Goal: Information Seeking & Learning: Find specific page/section

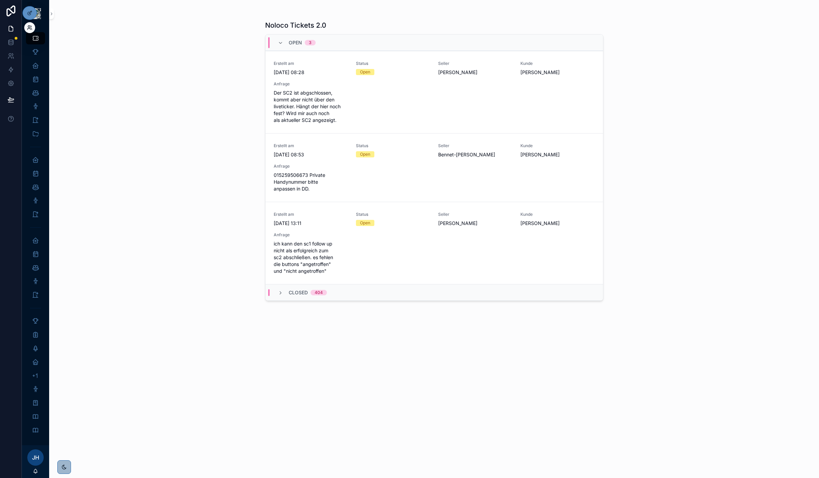
click at [29, 25] on icon at bounding box center [29, 27] width 5 height 5
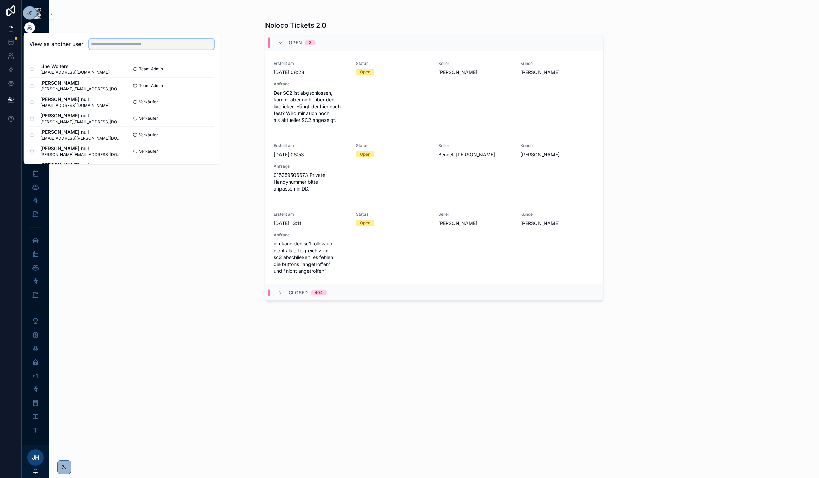
click at [117, 39] on input "text" at bounding box center [152, 44] width 126 height 11
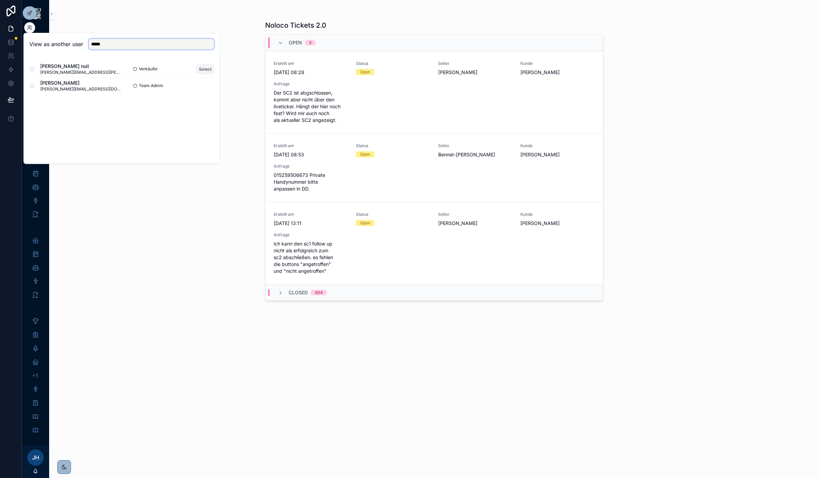
type input "*****"
click at [203, 67] on button "Select" at bounding box center [205, 69] width 18 height 10
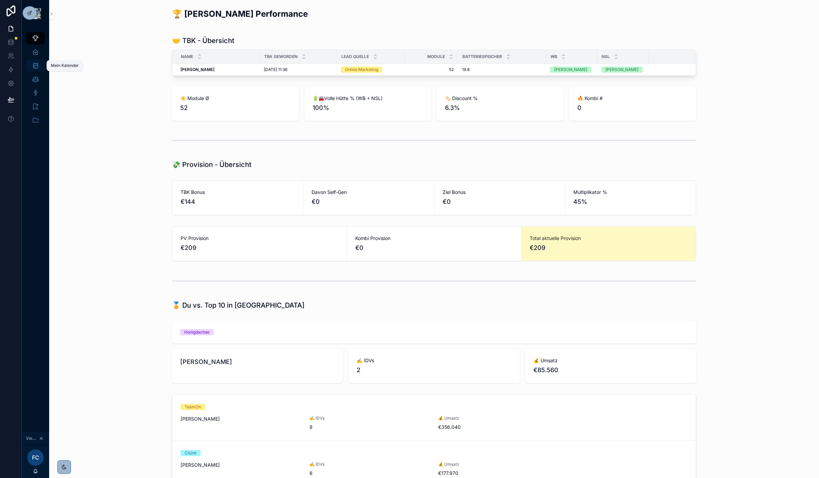
click at [36, 62] on icon "scrollable content" at bounding box center [35, 65] width 7 height 7
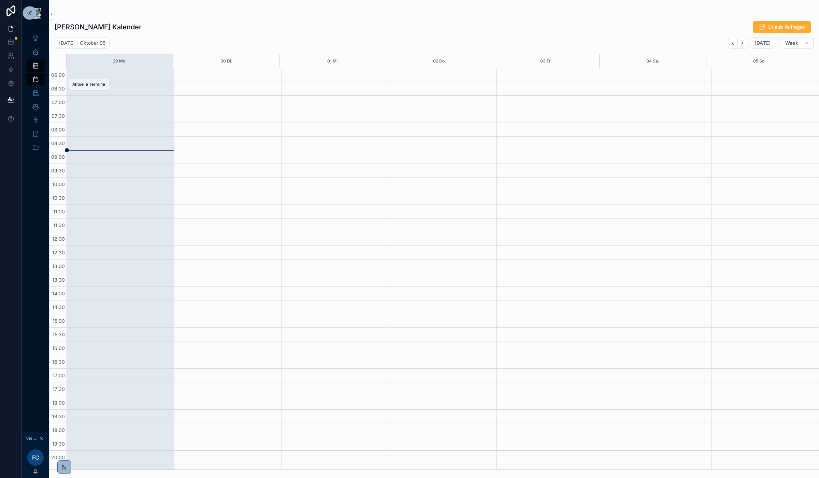
scroll to position [36, 0]
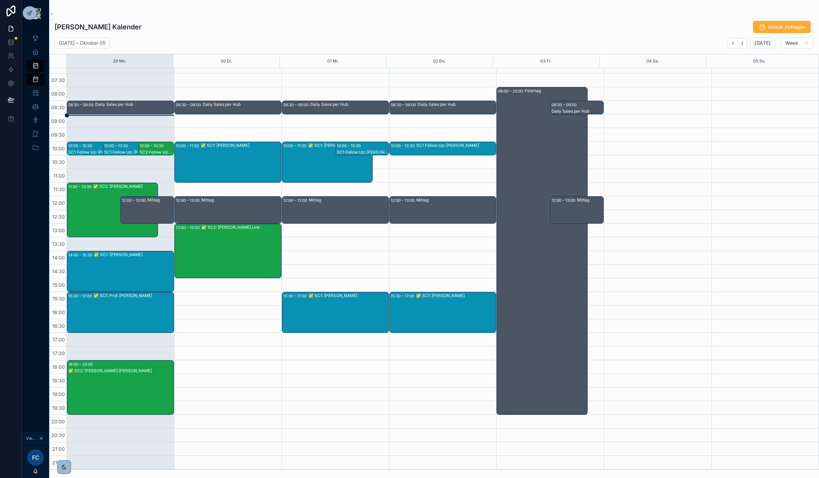
click at [156, 149] on div "SC2 Follow Up: Daniel Schwiperich" at bounding box center [157, 151] width 34 height 5
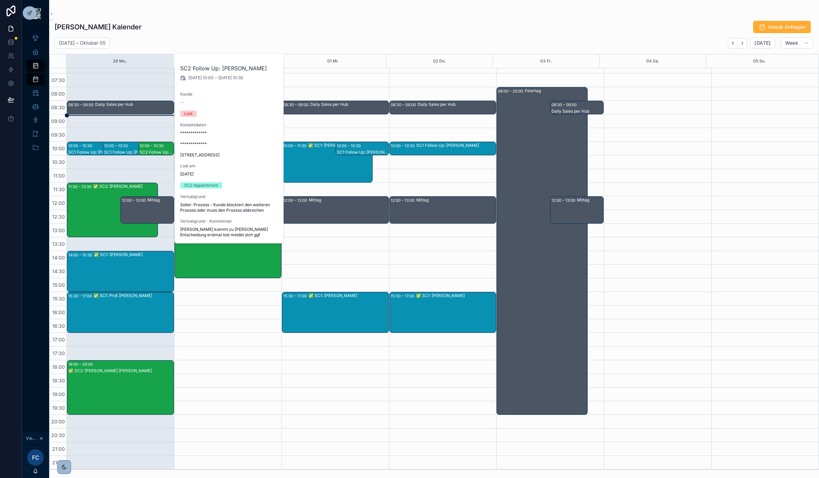
click at [127, 148] on div "10:00 – 10:30" at bounding box center [117, 145] width 26 height 7
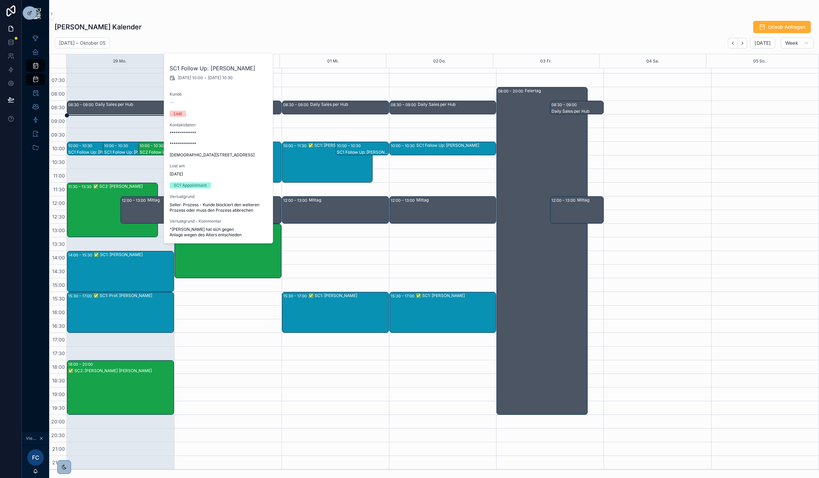
click at [92, 145] on div "10:00 – 10:30" at bounding box center [81, 145] width 26 height 7
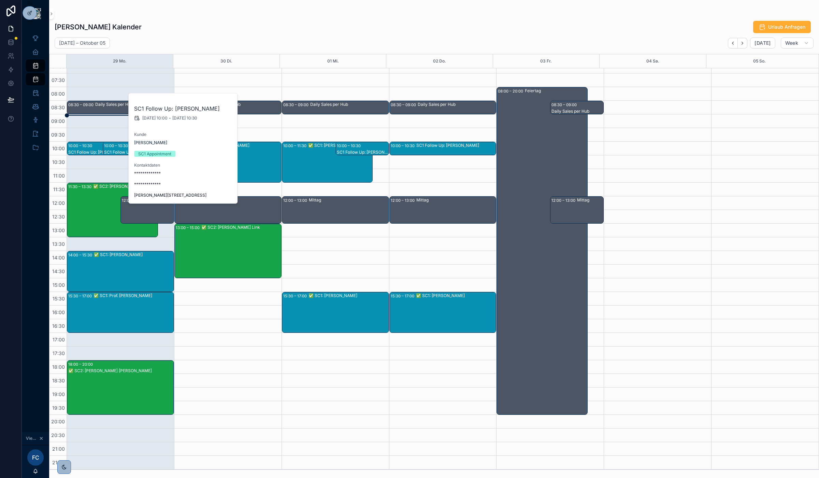
click at [121, 149] on div "SC1 Follow Up: Dieter Niemann" at bounding box center [133, 152] width 59 height 6
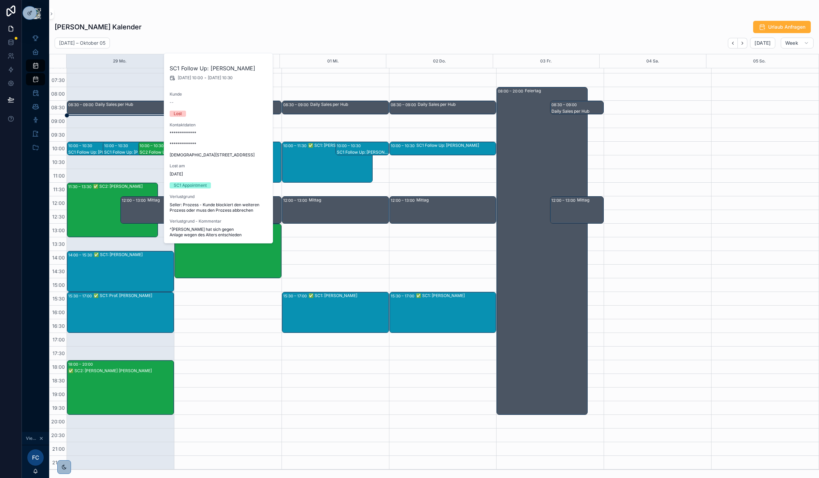
click at [87, 147] on div "10:00 – 10:30" at bounding box center [81, 145] width 26 height 7
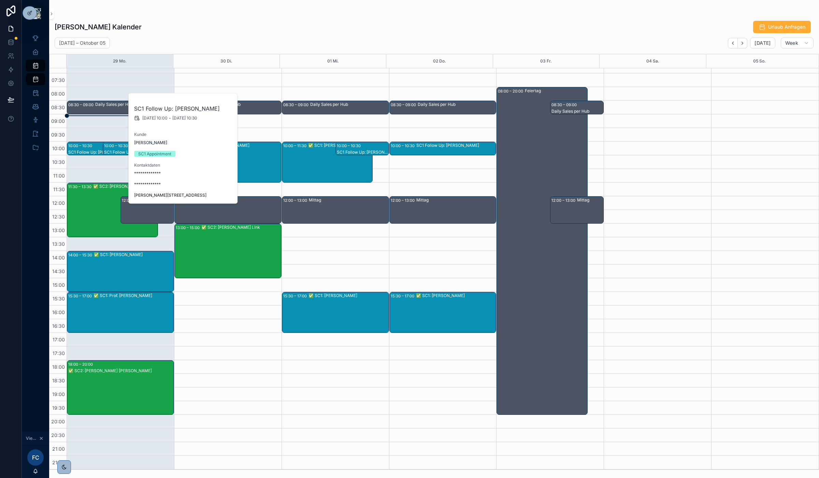
click at [356, 403] on div "08:30 – 09:00 Daily Sales per Hub 10:00 – 11:30 ✅ SC1: Michael Görgen 12:00 – 1…" at bounding box center [334, 250] width 107 height 437
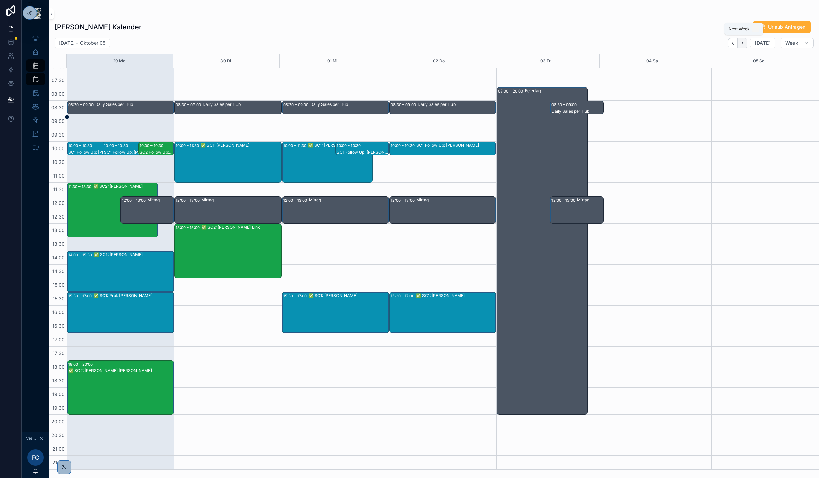
click at [745, 45] on icon "Next" at bounding box center [741, 43] width 5 height 5
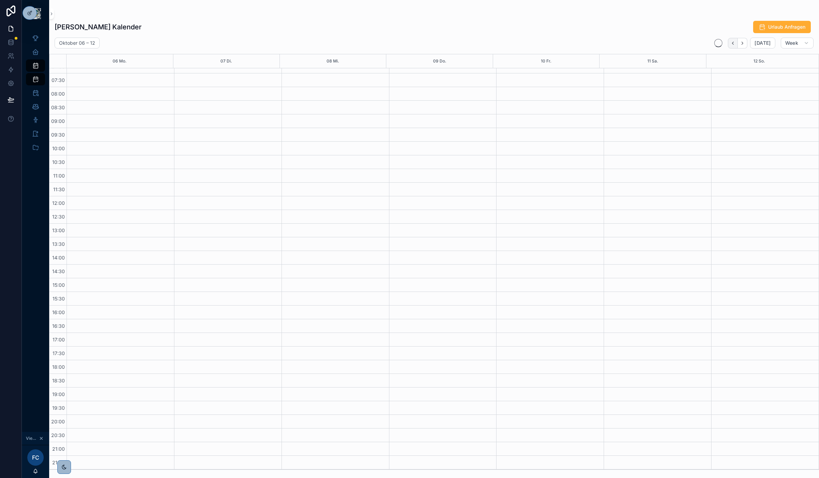
click at [732, 45] on icon "Back" at bounding box center [732, 43] width 5 height 5
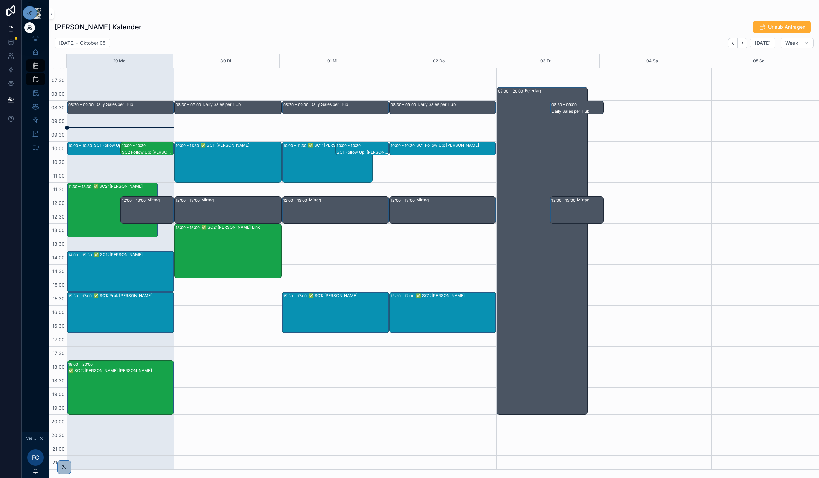
click at [31, 26] on icon at bounding box center [31, 27] width 1 height 2
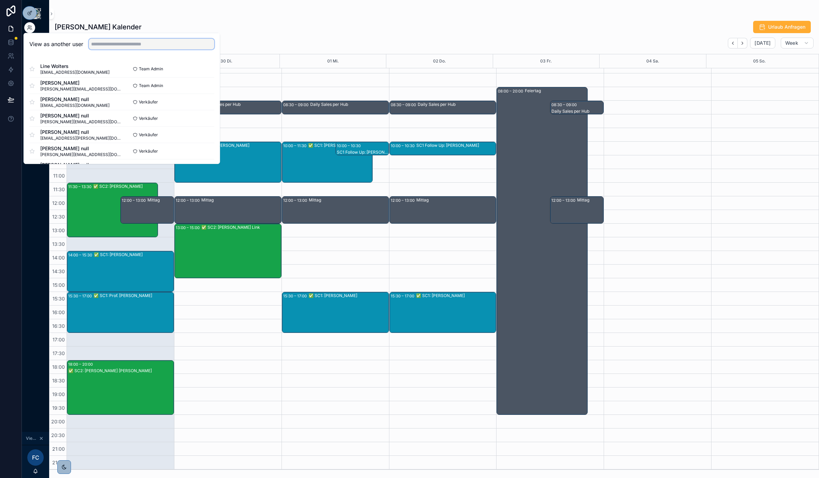
click at [101, 43] on input "text" at bounding box center [152, 44] width 126 height 11
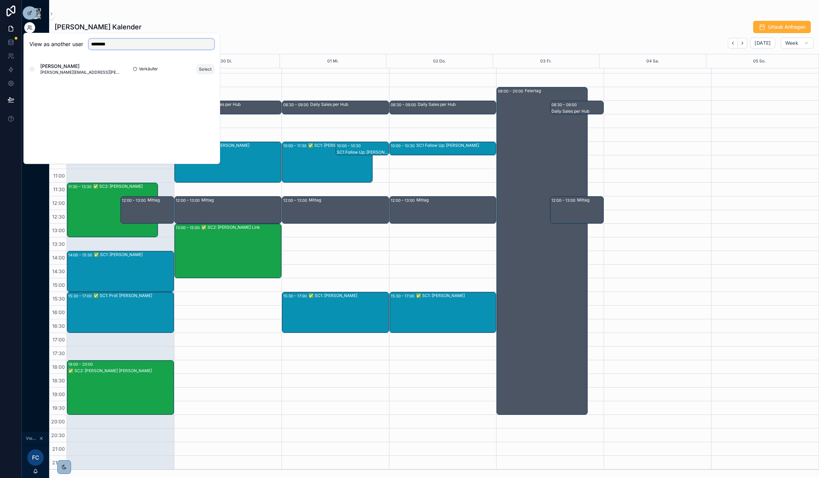
type input "********"
click at [201, 69] on button "Select" at bounding box center [205, 69] width 18 height 10
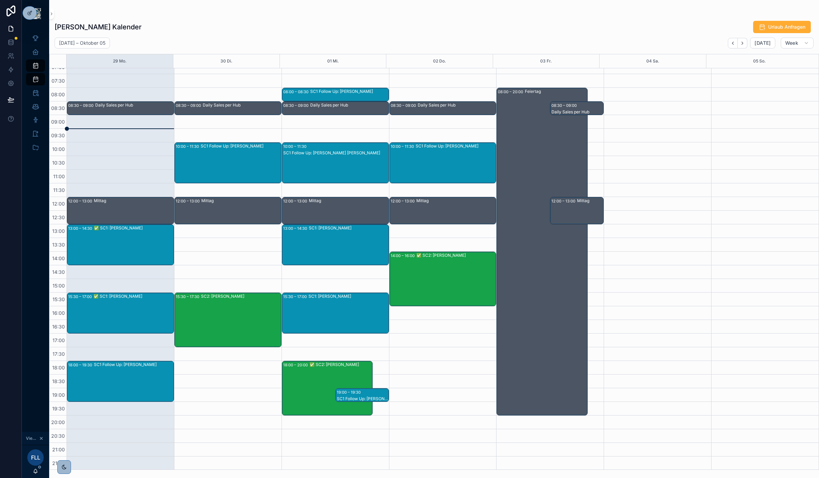
scroll to position [36, 0]
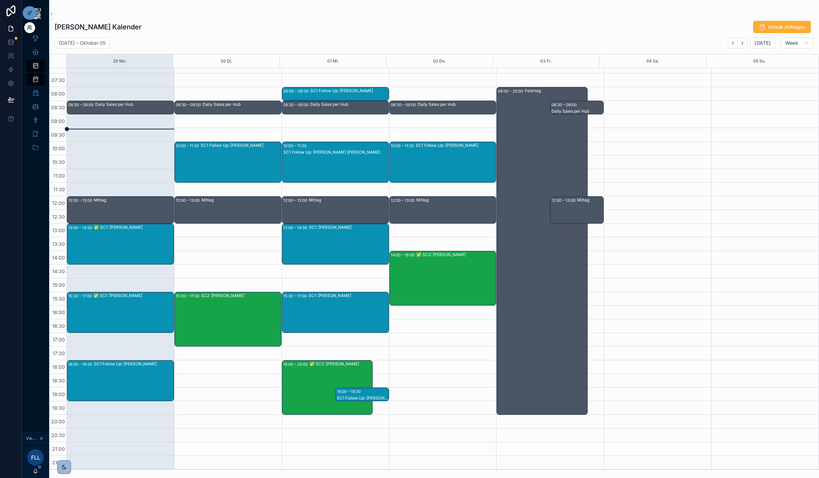
drag, startPoint x: 28, startPoint y: 29, endPoint x: 32, endPoint y: 30, distance: 3.5
click at [28, 29] on icon at bounding box center [29, 27] width 5 height 5
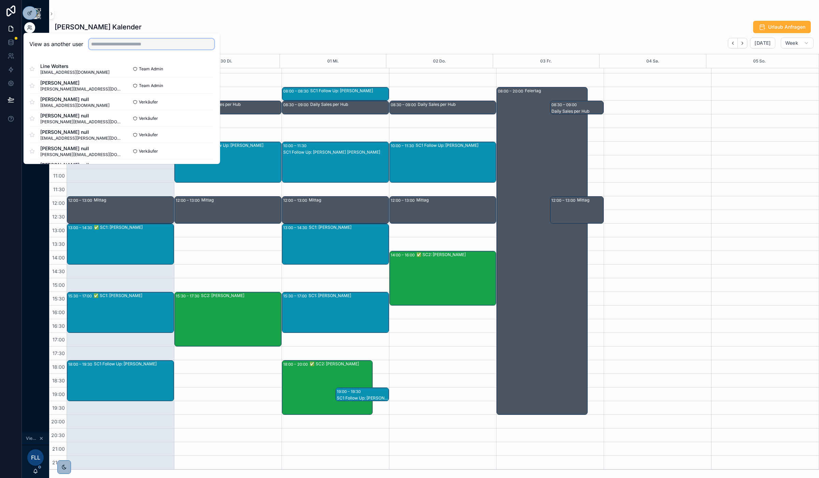
click at [107, 45] on input "text" at bounding box center [152, 44] width 126 height 11
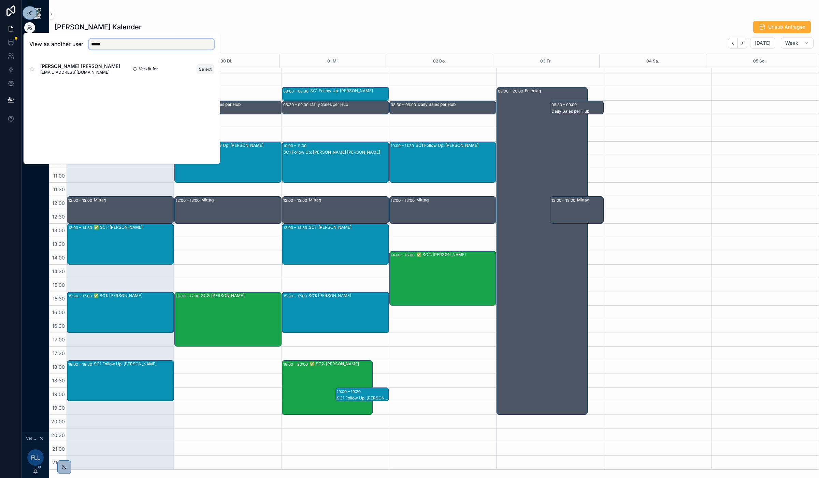
type input "*****"
click at [205, 68] on button "Select" at bounding box center [205, 69] width 18 height 10
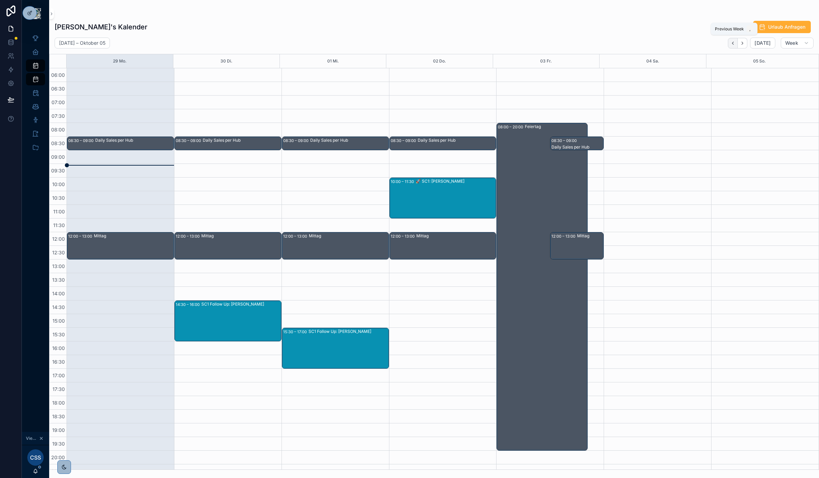
click at [736, 44] on button "Back" at bounding box center [733, 43] width 10 height 11
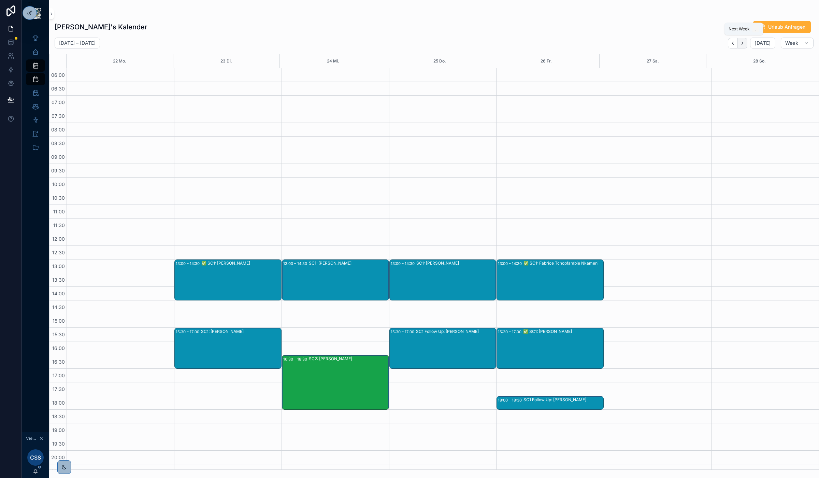
click at [743, 43] on icon "Next" at bounding box center [742, 43] width 1 height 3
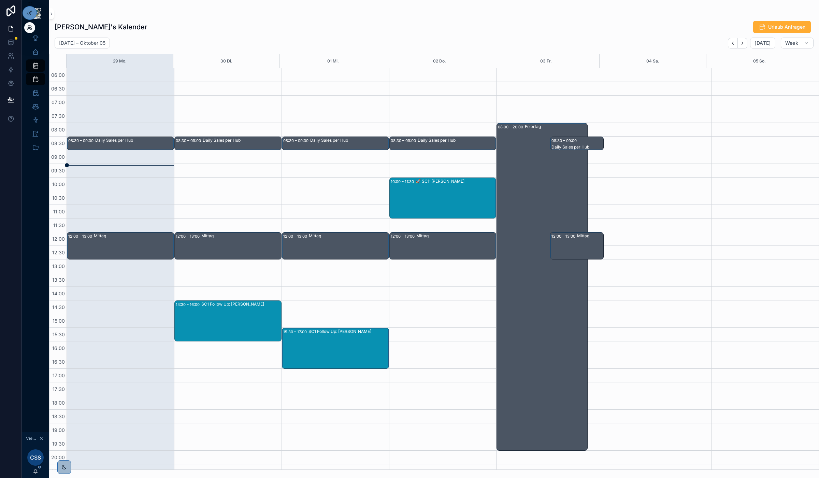
click at [30, 29] on icon at bounding box center [29, 27] width 5 height 5
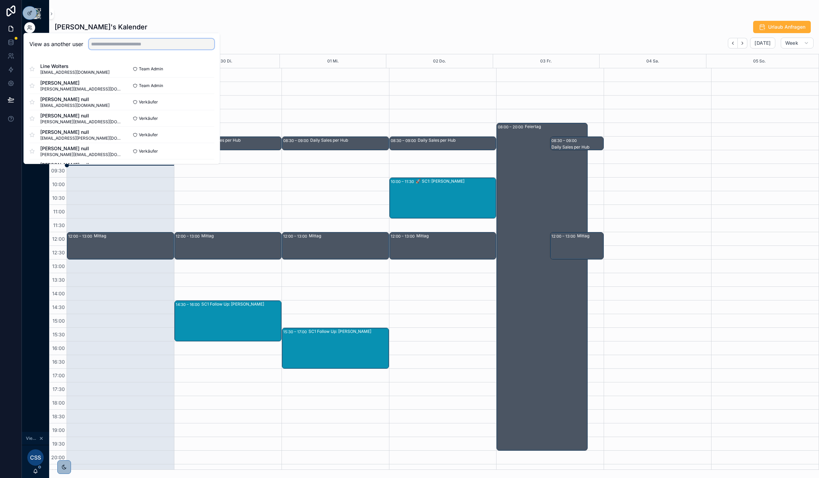
click at [104, 45] on input "text" at bounding box center [152, 44] width 126 height 11
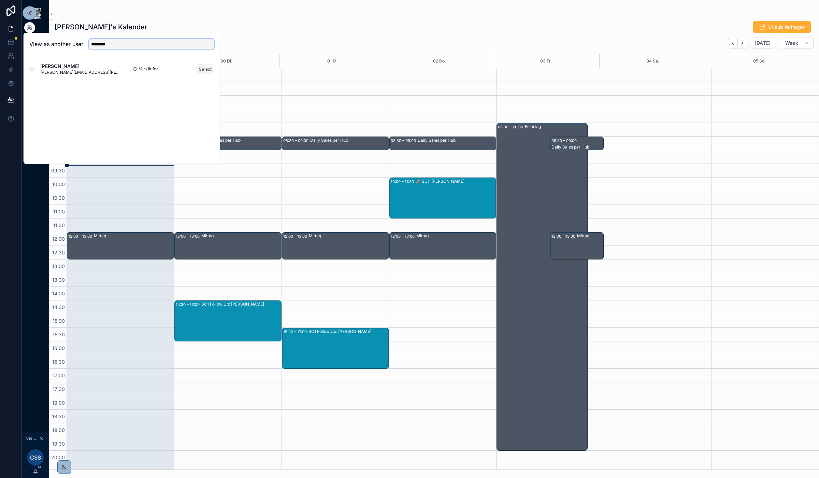
type input "********"
click at [208, 68] on button "Select" at bounding box center [205, 69] width 18 height 10
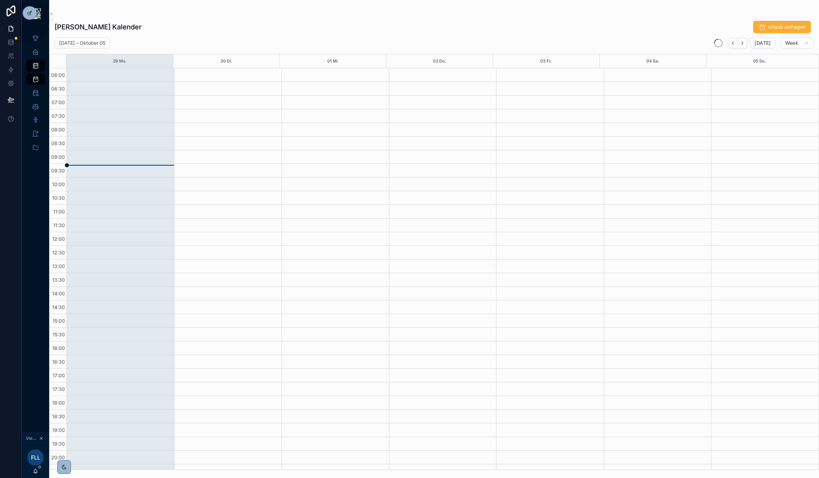
scroll to position [36, 0]
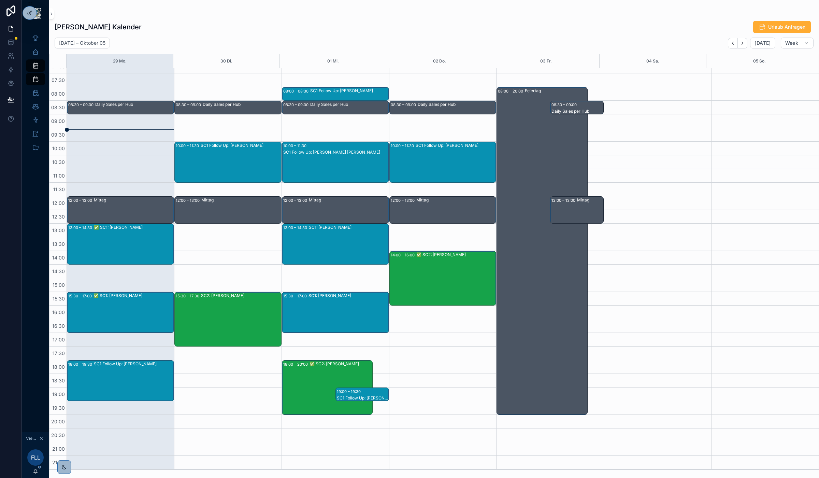
click at [323, 376] on div "✅ SC2: [PERSON_NAME]" at bounding box center [340, 387] width 63 height 53
click at [460, 267] on div "✅ SC2: [PERSON_NAME]" at bounding box center [455, 277] width 79 height 53
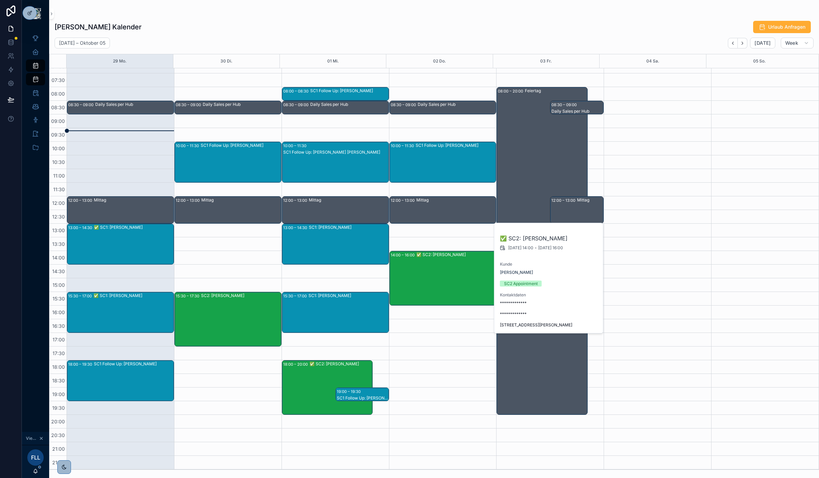
click at [394, 19] on div "Frederic Leißring's Kalender Urlaub Anfragen September 29 – Oktober 05 Today We…" at bounding box center [433, 242] width 769 height 453
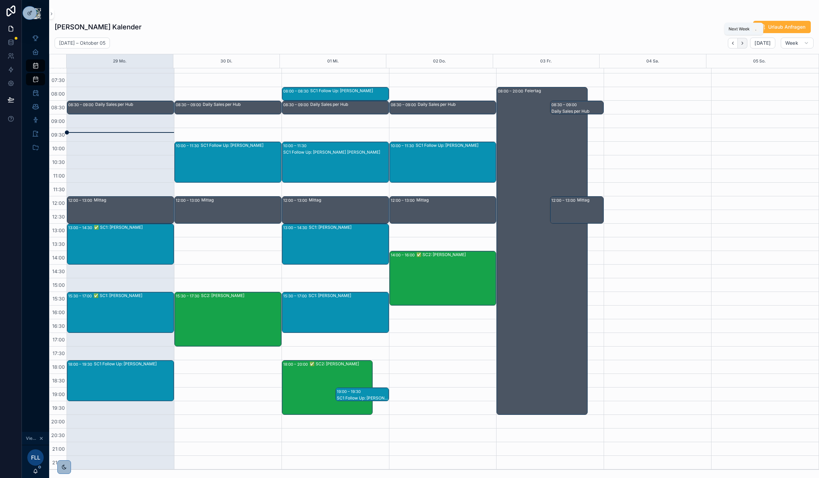
click at [744, 42] on icon "Next" at bounding box center [741, 43] width 5 height 5
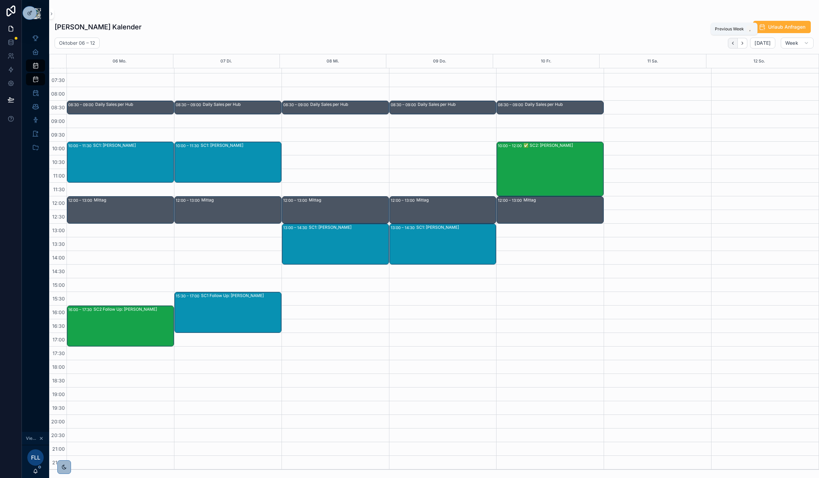
click at [734, 41] on icon "Back" at bounding box center [732, 43] width 5 height 5
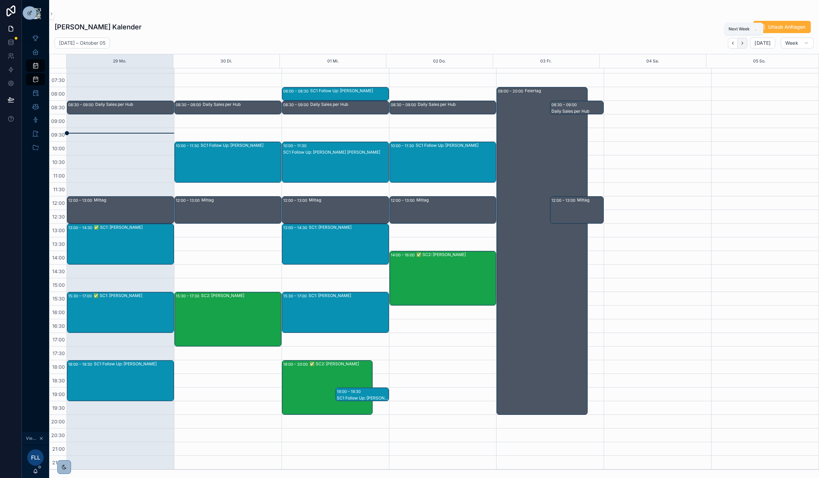
click at [745, 42] on icon "Next" at bounding box center [741, 43] width 5 height 5
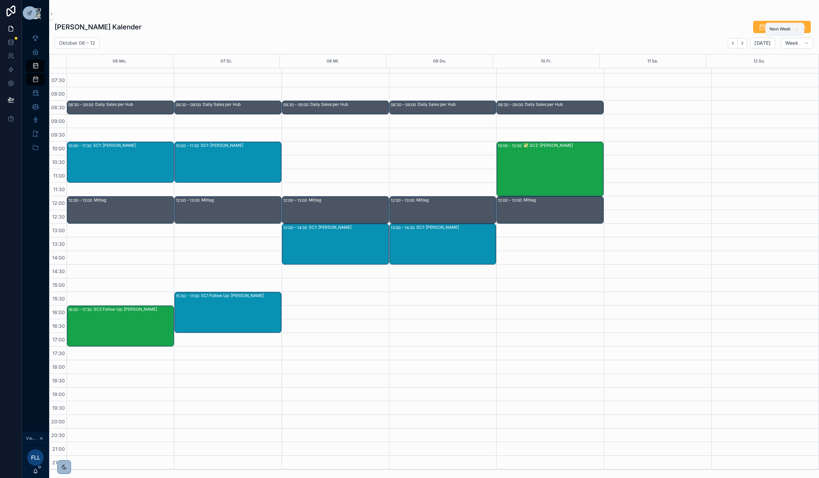
click at [745, 42] on icon "Next" at bounding box center [741, 43] width 5 height 5
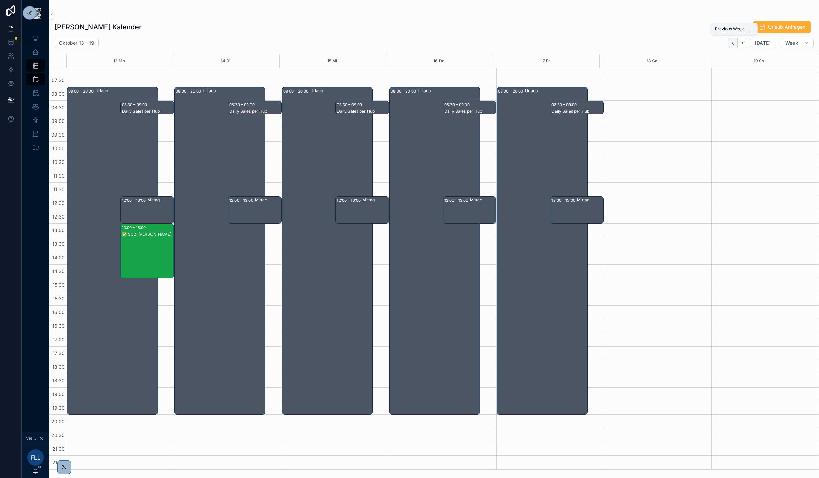
click at [731, 45] on icon "Back" at bounding box center [732, 43] width 5 height 5
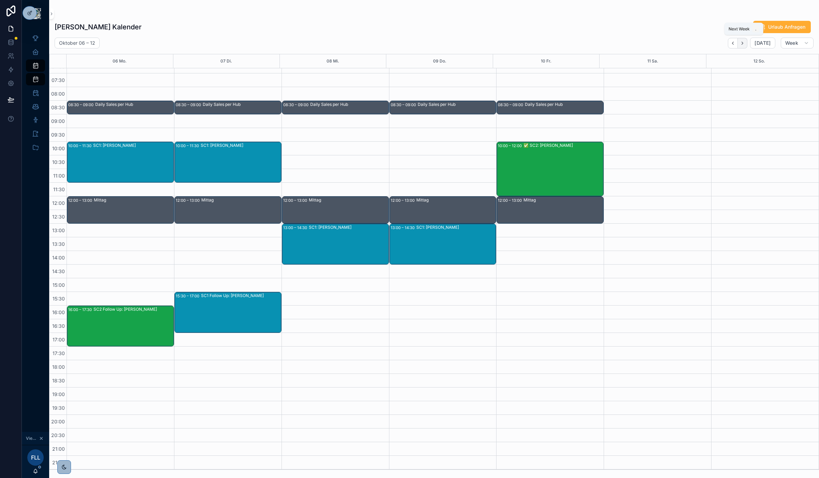
click at [741, 46] on button "Next" at bounding box center [742, 43] width 10 height 11
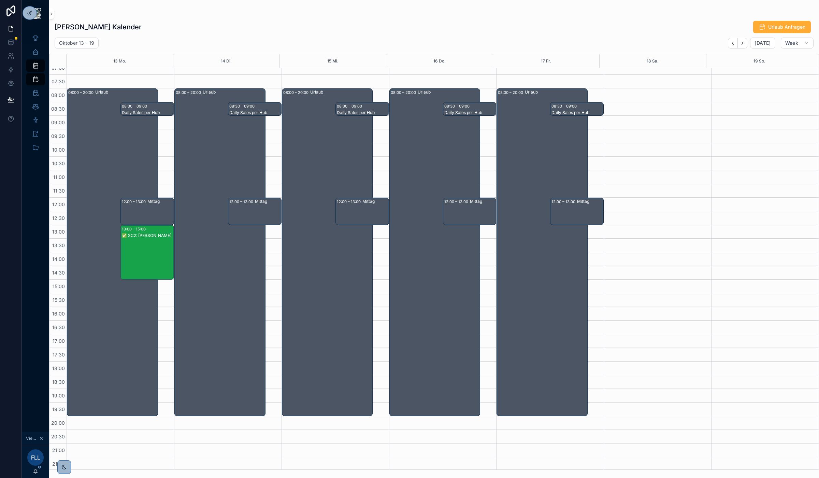
scroll to position [36, 0]
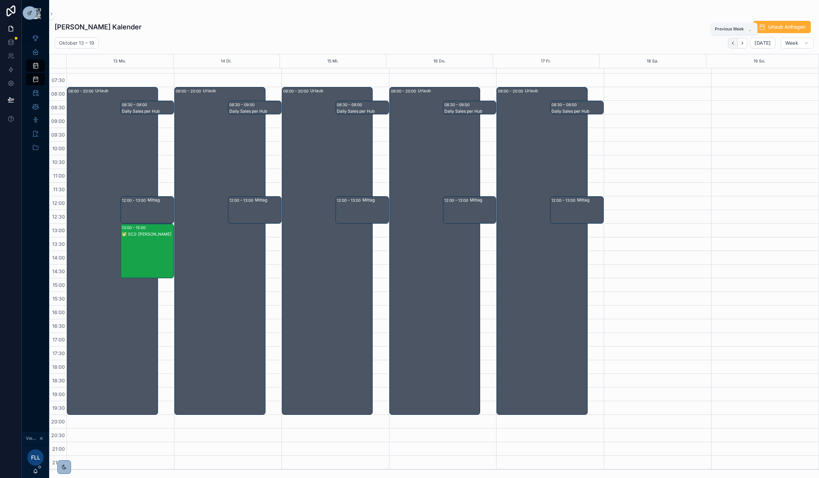
click at [737, 40] on button "Back" at bounding box center [733, 43] width 10 height 11
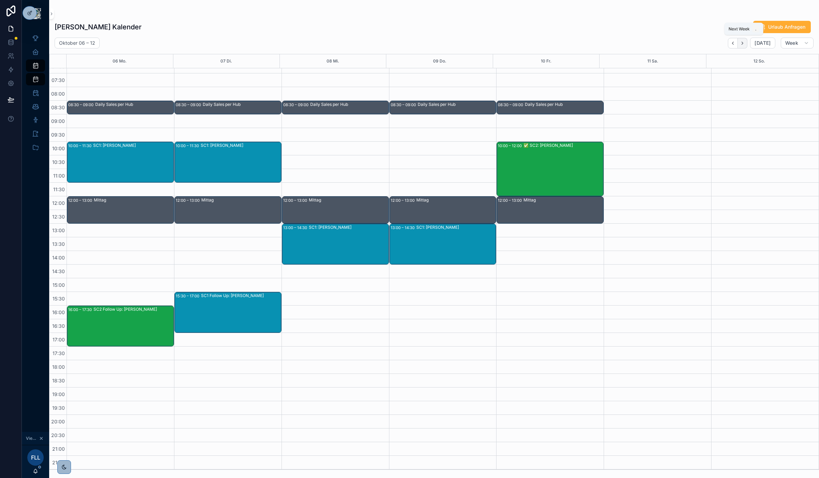
click at [741, 44] on icon "Next" at bounding box center [741, 43] width 5 height 5
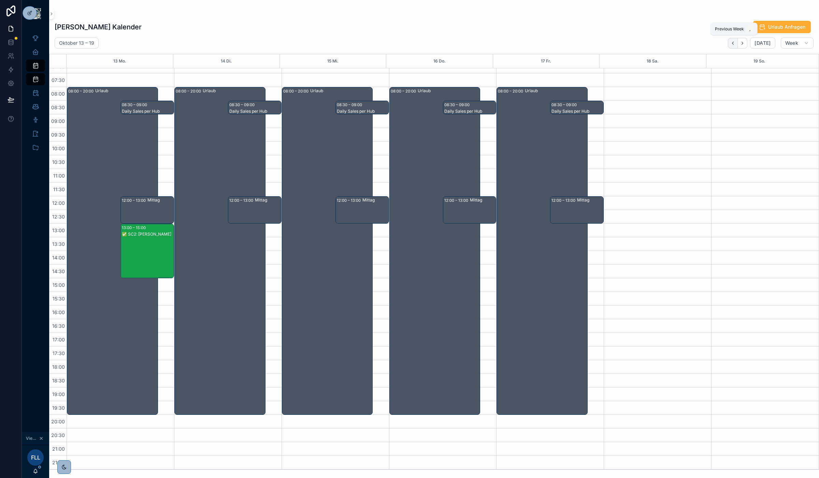
click at [734, 45] on icon "Back" at bounding box center [732, 43] width 5 height 5
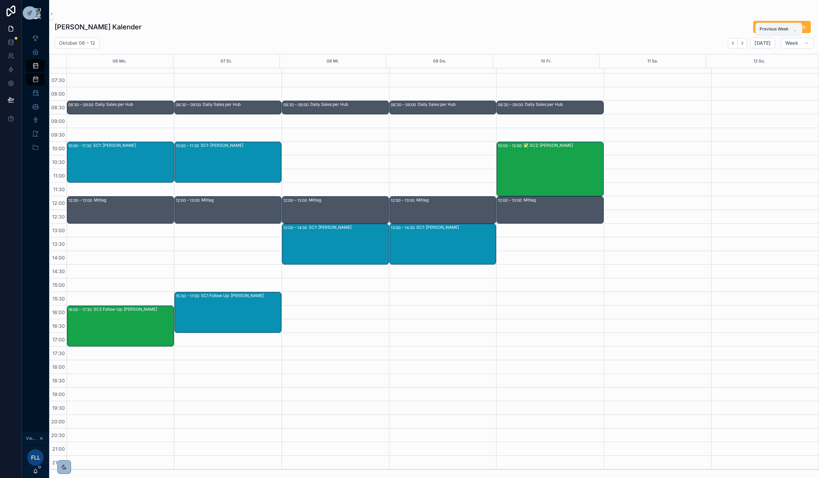
click at [734, 45] on icon "Back" at bounding box center [732, 43] width 5 height 5
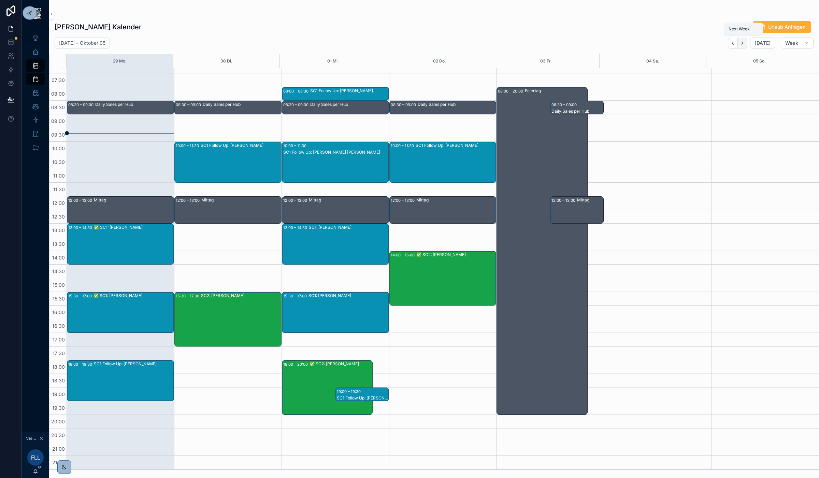
click at [740, 40] on button "Next" at bounding box center [742, 43] width 10 height 11
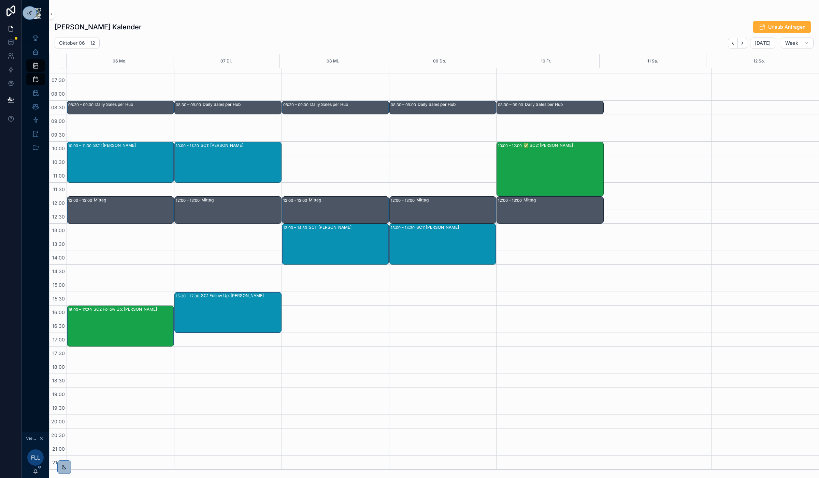
click at [147, 324] on div "SC2 Follow Up: Kimberly Kiss" at bounding box center [133, 326] width 80 height 40
click at [562, 165] on div "✅ SC2: Jens Wolff" at bounding box center [562, 168] width 79 height 53
click at [746, 40] on button "Next" at bounding box center [742, 43] width 10 height 11
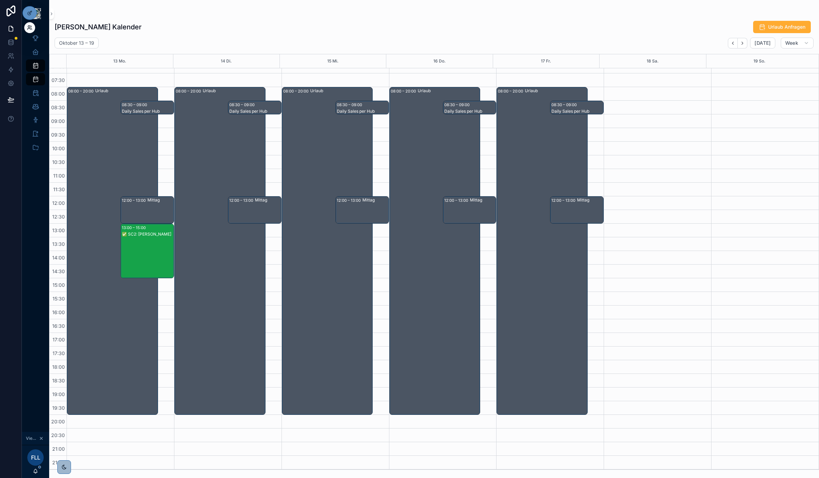
click at [28, 28] on icon at bounding box center [29, 28] width 3 height 1
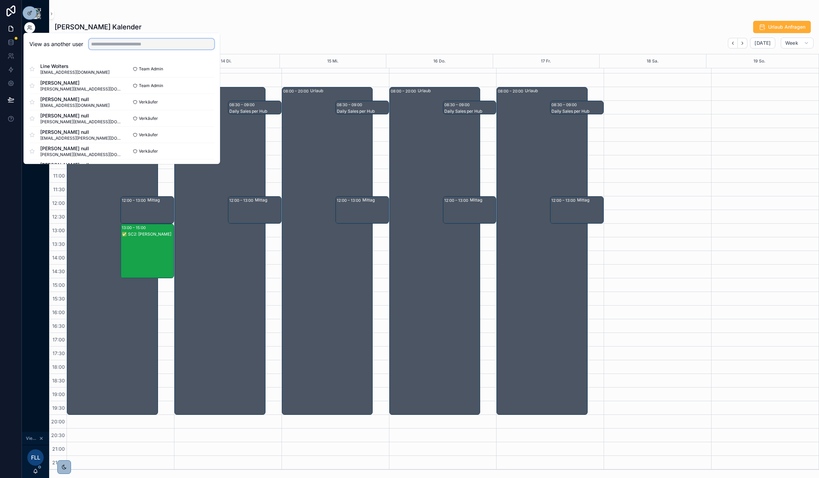
click at [102, 47] on input "text" at bounding box center [152, 44] width 126 height 11
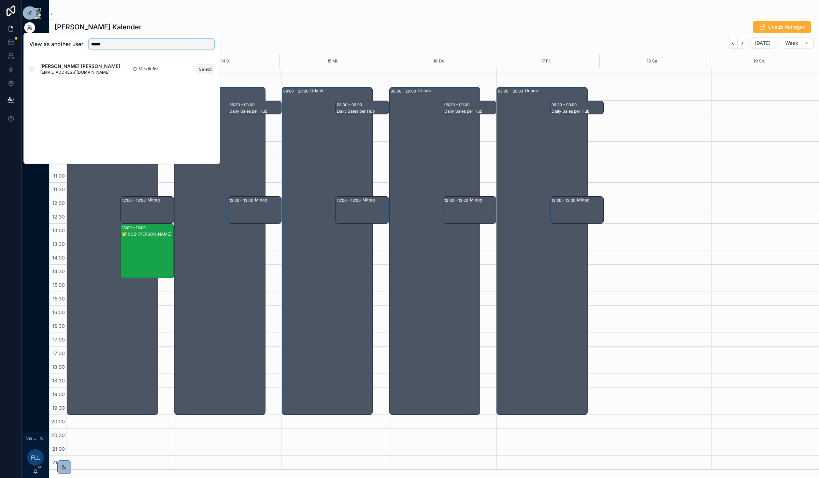
type input "*****"
click at [201, 69] on button "Select" at bounding box center [205, 69] width 18 height 10
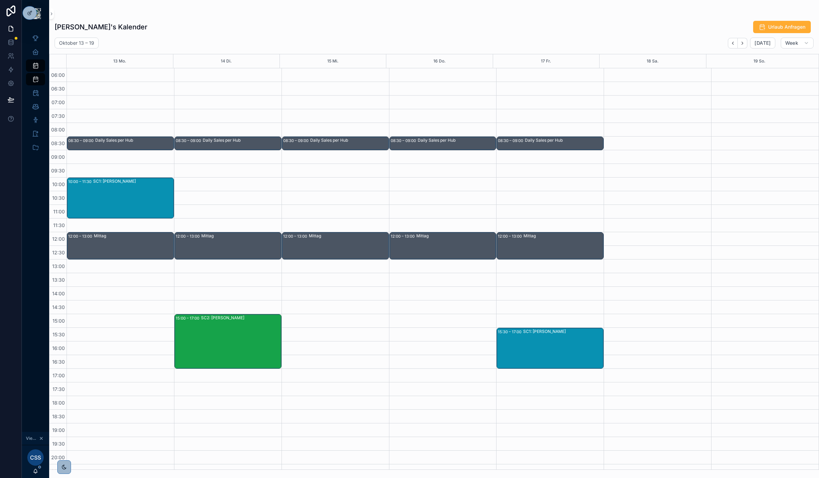
click at [231, 340] on div "SC2: [PERSON_NAME]" at bounding box center [241, 340] width 80 height 53
click at [732, 45] on button "Back" at bounding box center [733, 43] width 10 height 11
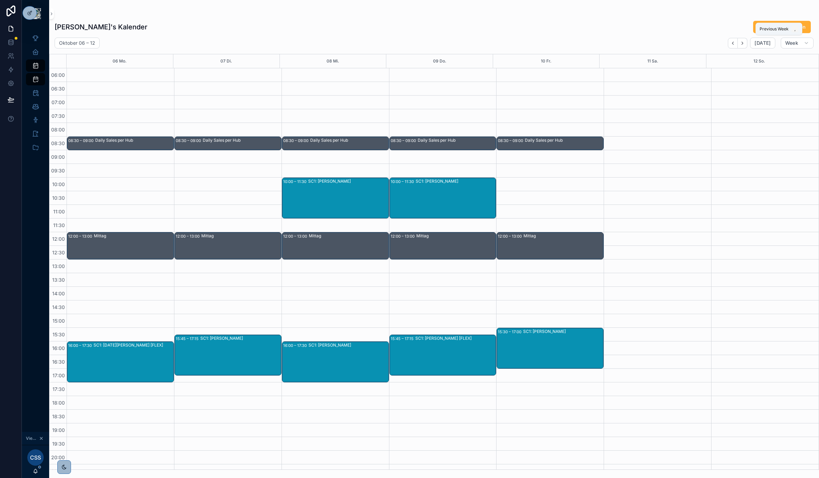
click at [732, 45] on button "Back" at bounding box center [733, 43] width 10 height 11
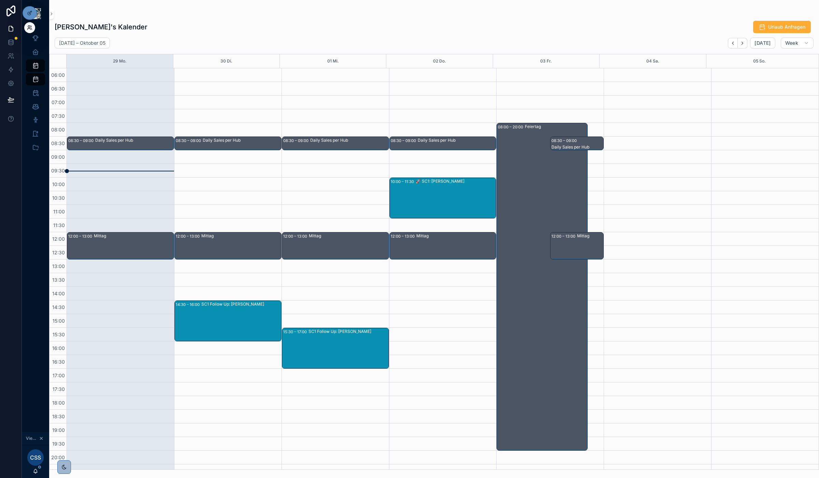
click at [31, 28] on icon at bounding box center [29, 27] width 5 height 5
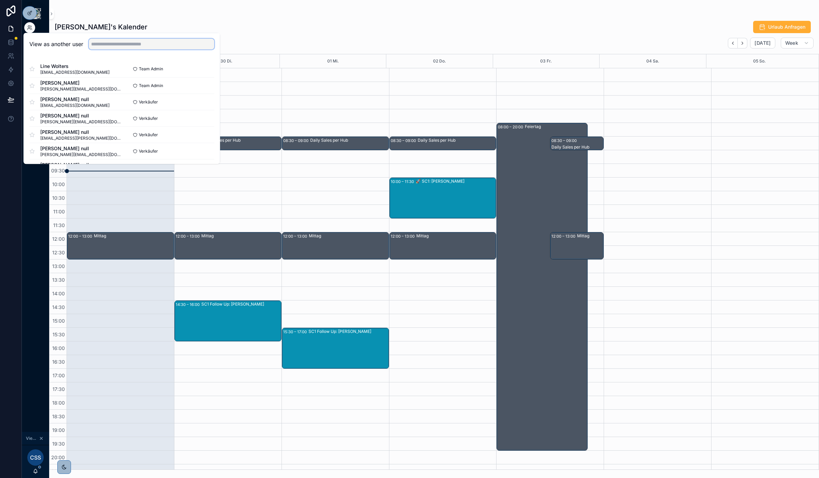
click at [105, 43] on input "text" at bounding box center [152, 44] width 126 height 11
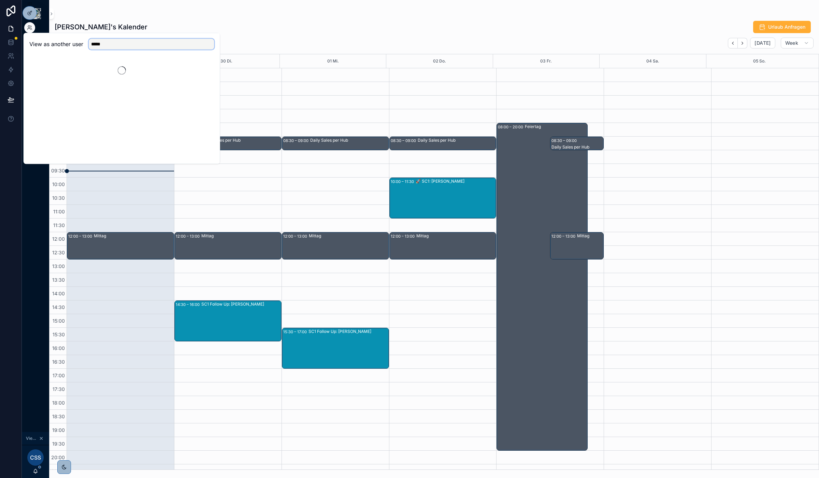
click at [95, 45] on input "*****" at bounding box center [152, 44] width 126 height 11
type input "*****"
click at [205, 67] on button "Select" at bounding box center [205, 69] width 18 height 10
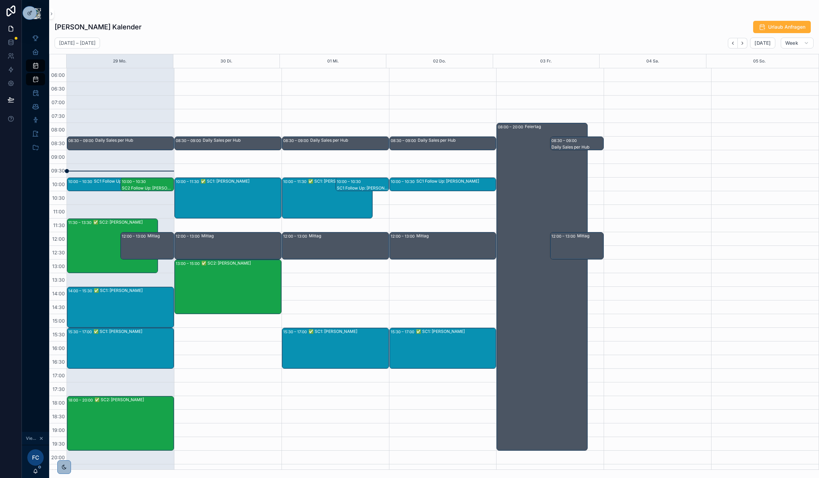
scroll to position [36, 0]
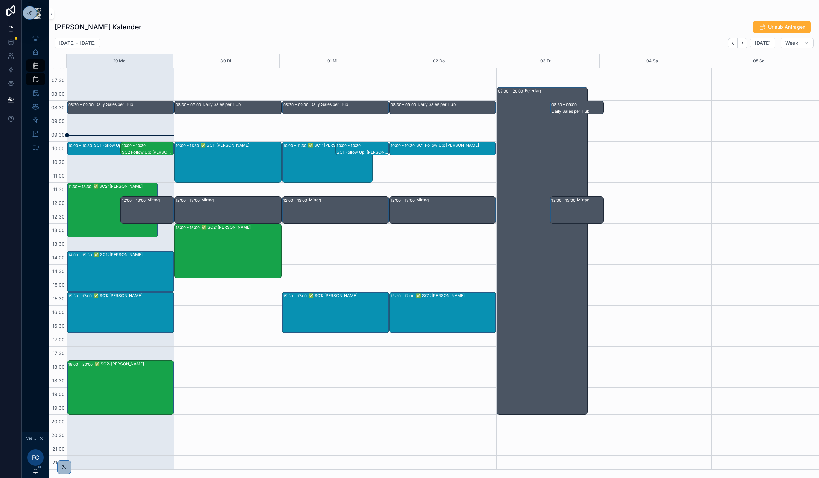
click at [102, 306] on div "✅ SC1: [PERSON_NAME]" at bounding box center [133, 312] width 80 height 40
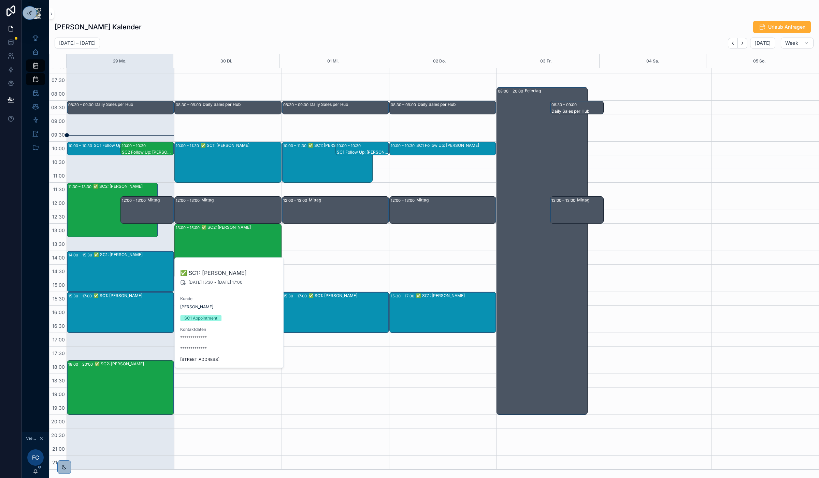
click at [132, 301] on div "✅ SC1: [PERSON_NAME]" at bounding box center [133, 312] width 80 height 40
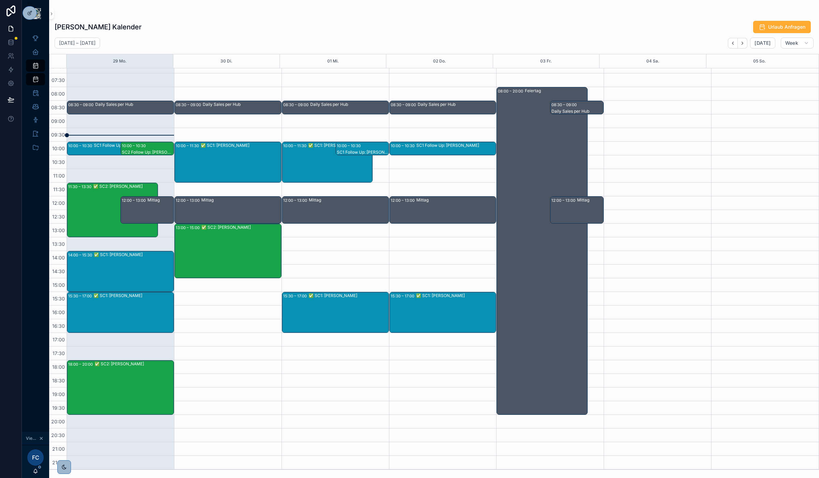
click at [151, 301] on div "✅ SC1: [PERSON_NAME]" at bounding box center [133, 312] width 80 height 40
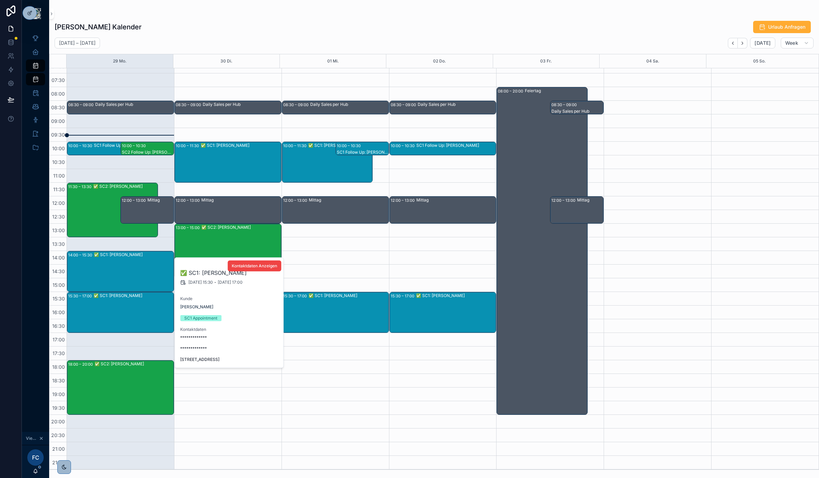
drag, startPoint x: 202, startPoint y: 271, endPoint x: 264, endPoint y: 272, distance: 61.4
click at [264, 272] on h2 "✅ SC1: [PERSON_NAME]" at bounding box center [229, 272] width 98 height 8
copy h2 "[PERSON_NAME]"
click at [123, 388] on div "✅ SC2: Bob Austin Varghese" at bounding box center [133, 387] width 79 height 53
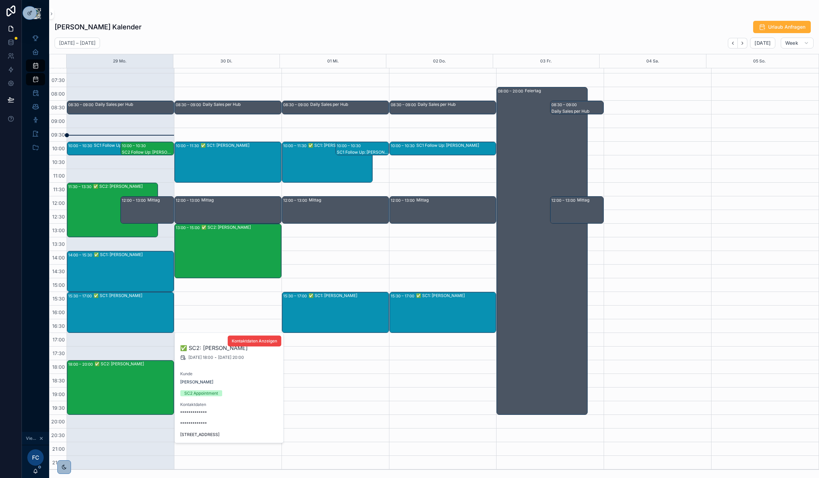
drag, startPoint x: 205, startPoint y: 345, endPoint x: 260, endPoint y: 347, distance: 55.3
click at [260, 347] on h2 "✅ SC2: Bob Austin Varghese" at bounding box center [229, 347] width 98 height 8
copy h2 "Bob Austin Varghese"
click at [248, 30] on div "Felix Cramer's Kalender Urlaub Anfragen" at bounding box center [434, 26] width 759 height 13
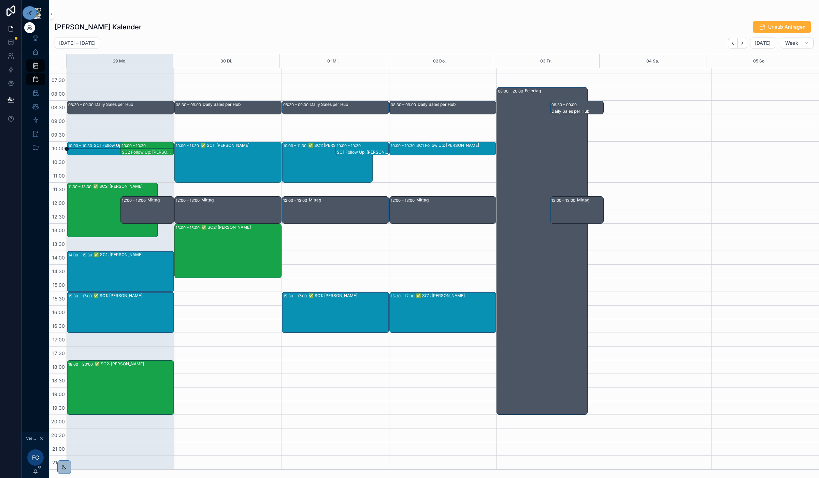
click at [33, 26] on div at bounding box center [29, 27] width 11 height 11
click at [30, 26] on icon at bounding box center [29, 27] width 5 height 5
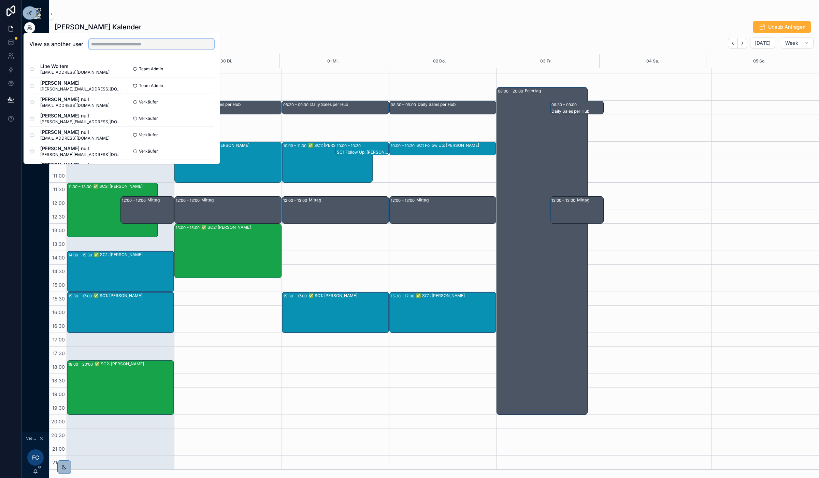
click at [166, 45] on input "text" at bounding box center [152, 44] width 126 height 11
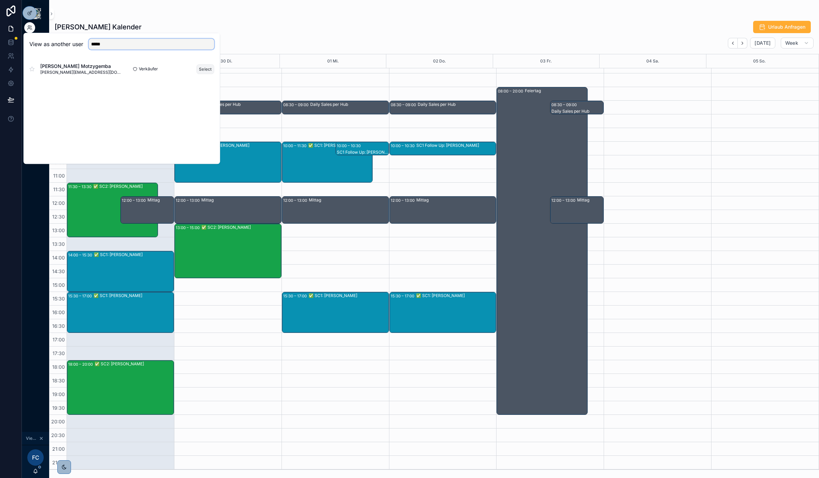
type input "*****"
click at [202, 68] on button "Select" at bounding box center [205, 69] width 18 height 10
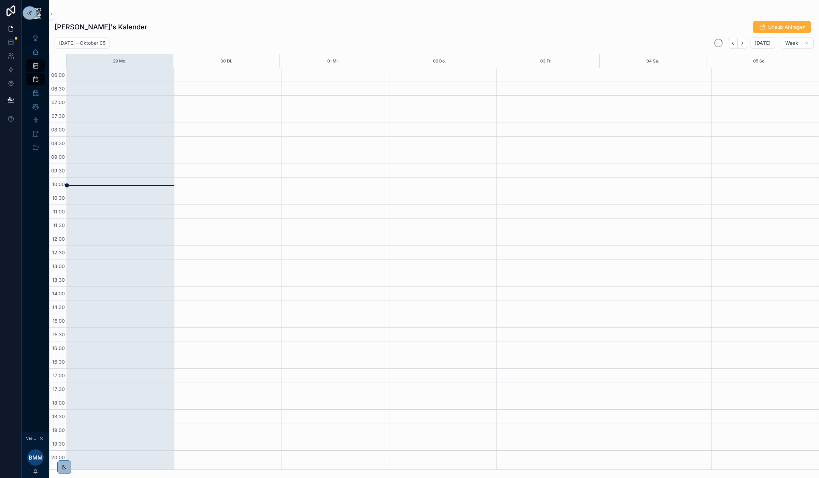
scroll to position [36, 0]
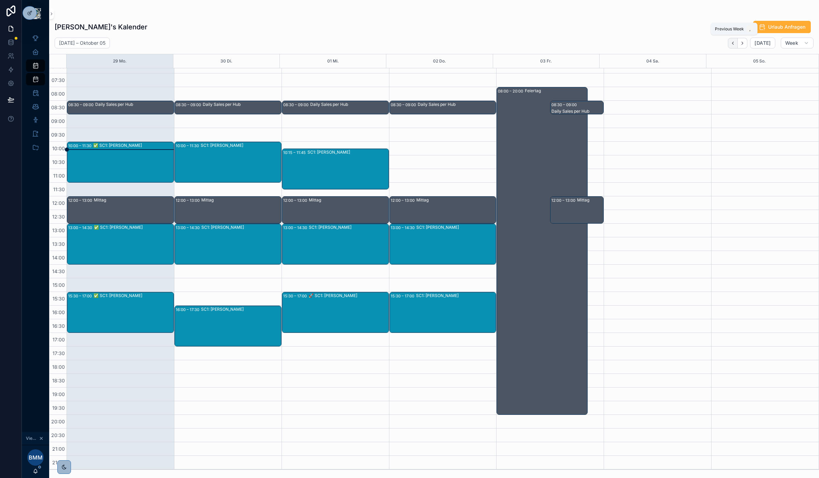
click at [734, 44] on icon "Back" at bounding box center [732, 43] width 5 height 5
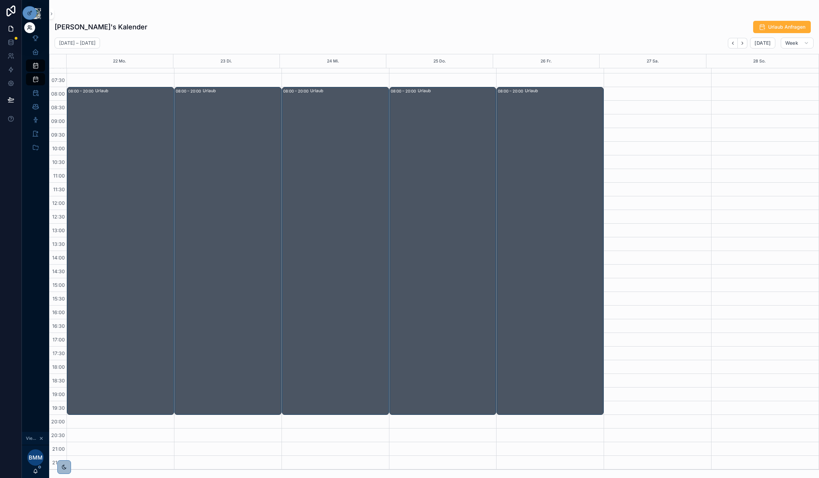
click at [31, 30] on icon at bounding box center [29, 27] width 5 height 5
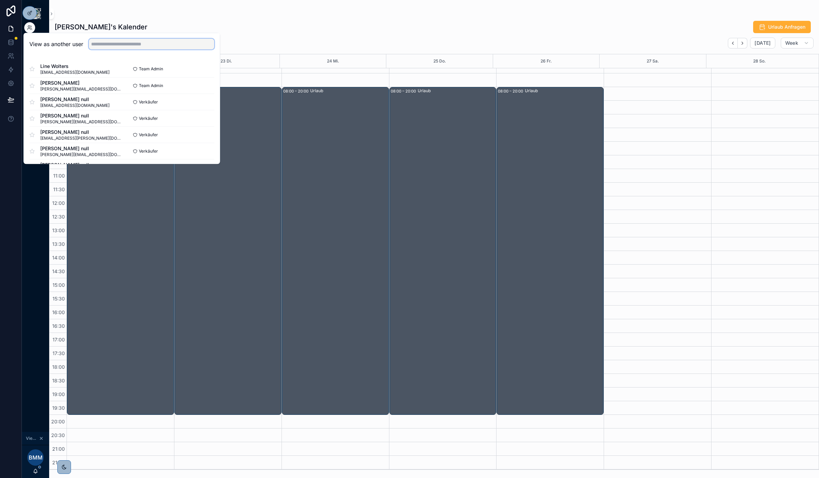
click at [141, 44] on input "text" at bounding box center [152, 44] width 126 height 11
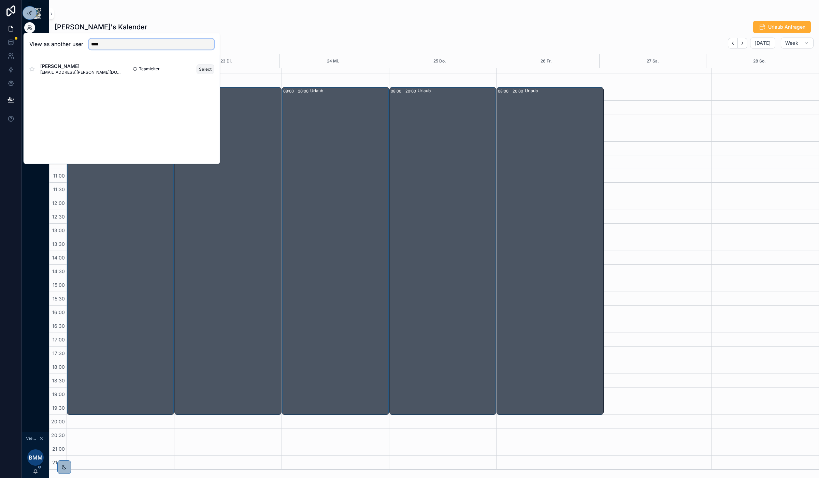
type input "****"
click at [202, 67] on button "Select" at bounding box center [205, 69] width 18 height 10
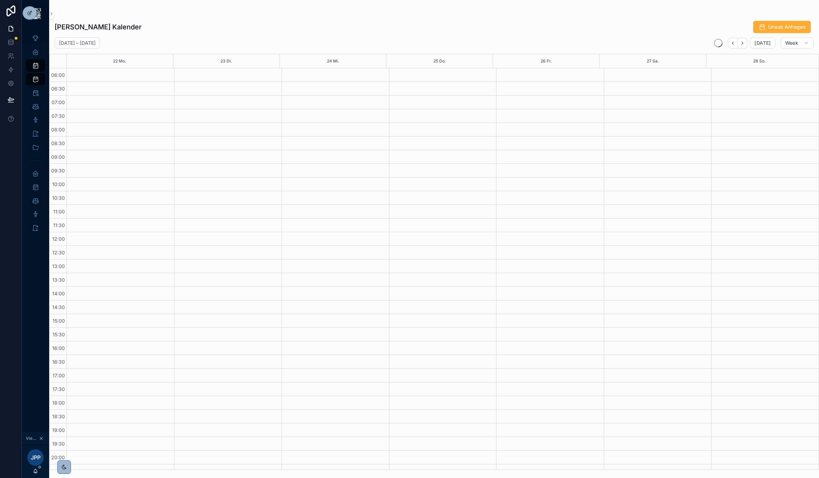
scroll to position [36, 0]
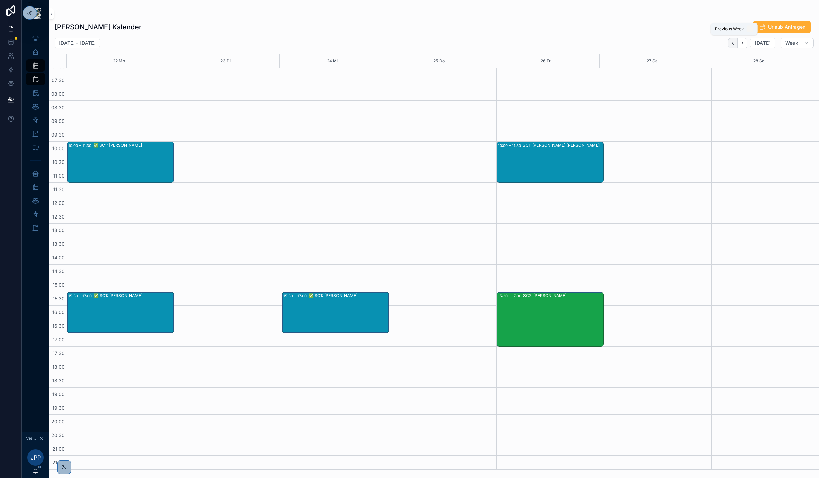
click at [734, 43] on icon "Back" at bounding box center [732, 43] width 5 height 5
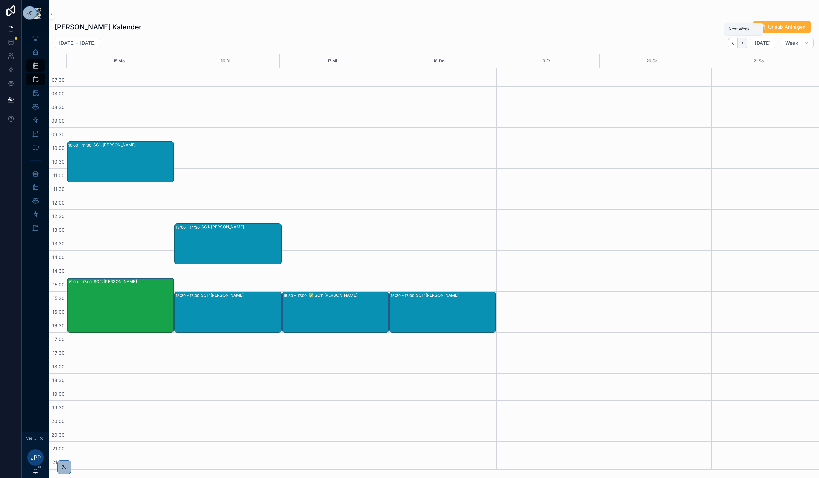
click at [745, 44] on icon "Next" at bounding box center [741, 43] width 5 height 5
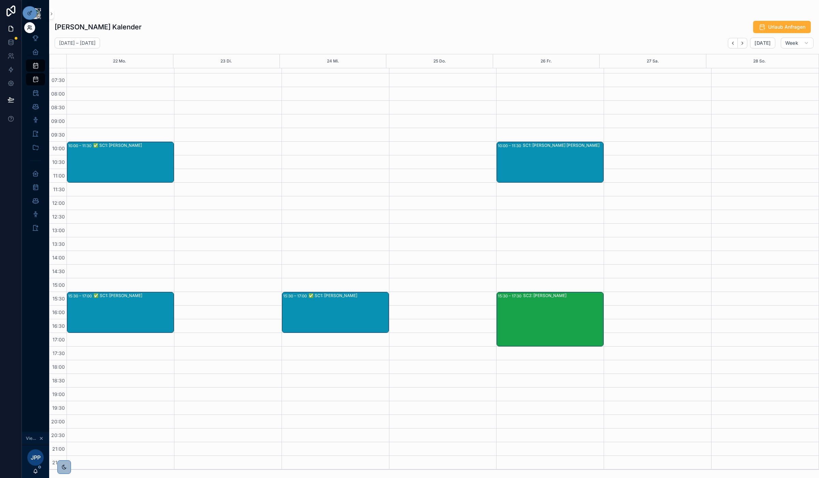
click at [30, 28] on icon at bounding box center [29, 27] width 5 height 5
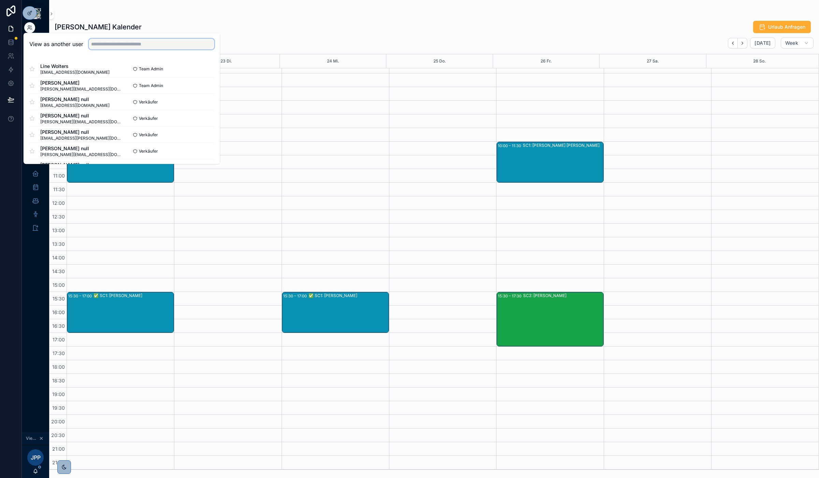
click at [134, 46] on input "text" at bounding box center [152, 44] width 126 height 11
type input "**********"
click at [210, 68] on button "Select" at bounding box center [205, 69] width 18 height 10
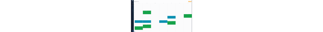
scroll to position [0, 0]
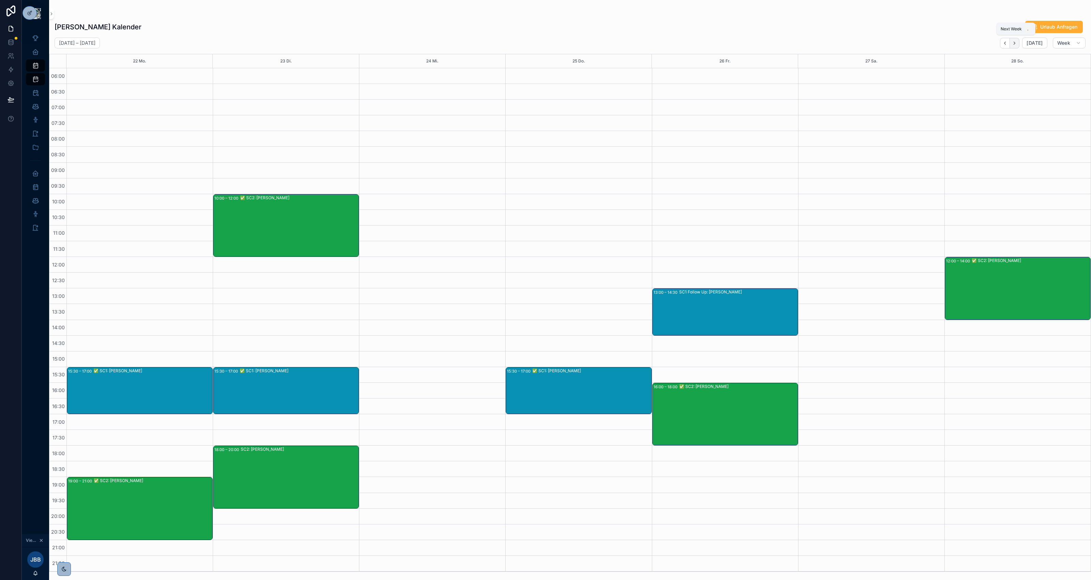
click at [818, 41] on button "Next" at bounding box center [1015, 43] width 10 height 11
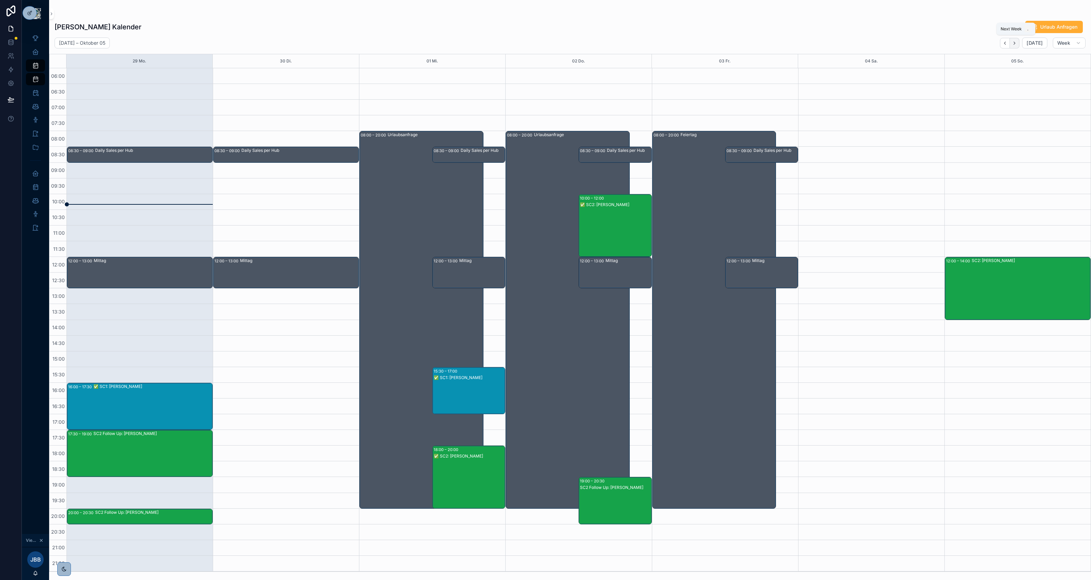
click at [818, 41] on button "Next" at bounding box center [1015, 43] width 10 height 11
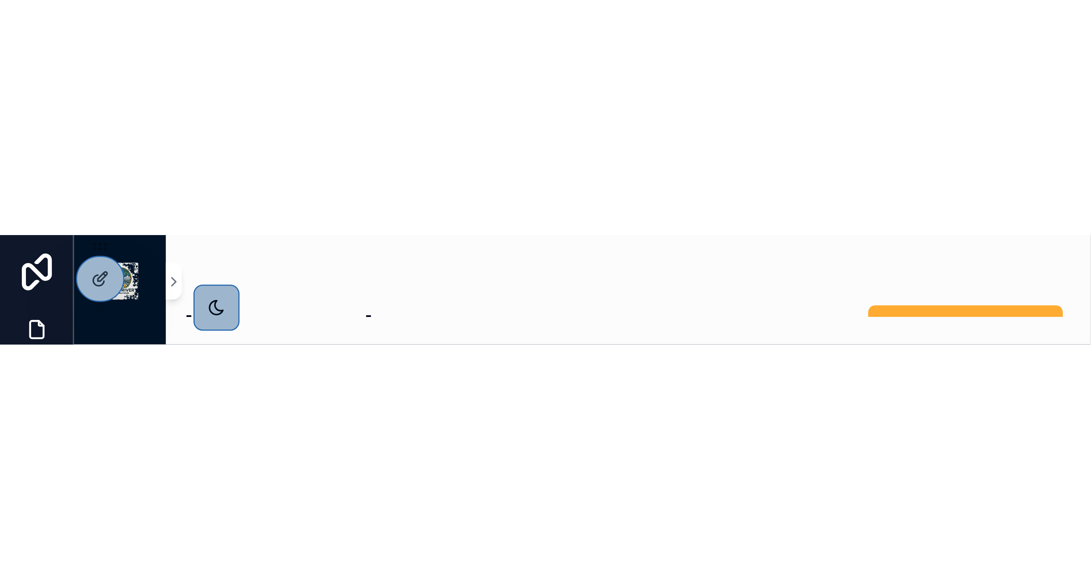
scroll to position [36, 0]
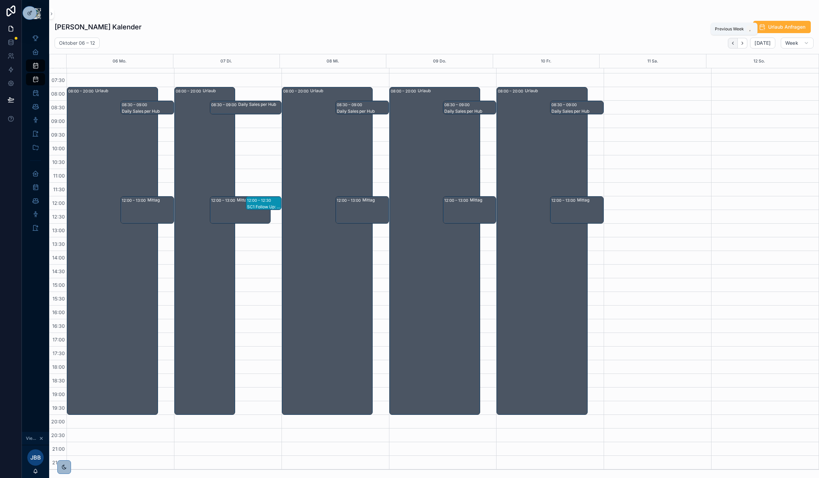
click at [735, 46] on button "Back" at bounding box center [733, 43] width 10 height 11
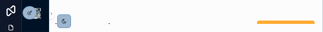
scroll to position [0, 0]
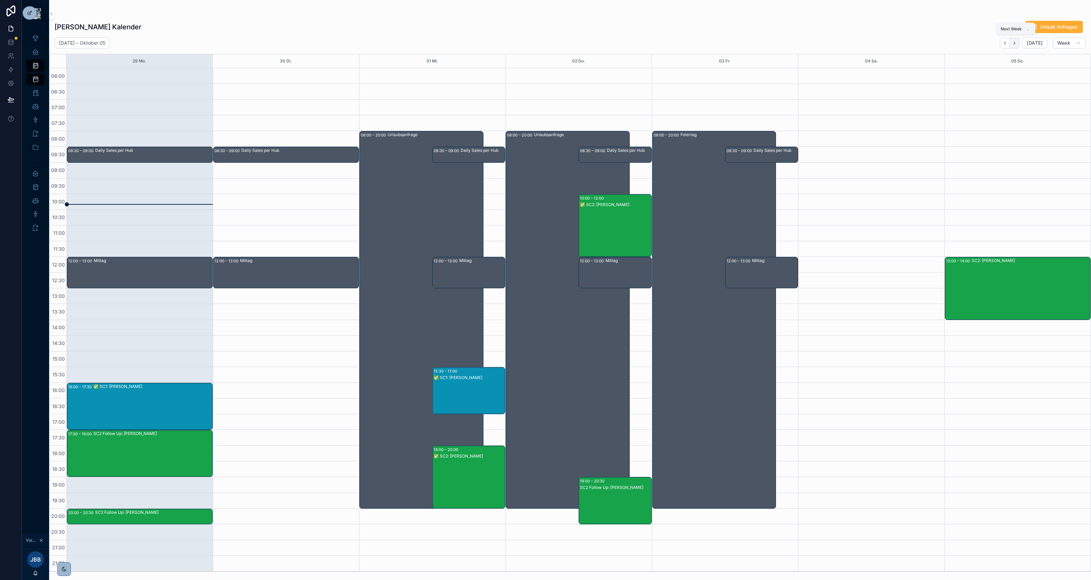
click at [818, 43] on button "Next" at bounding box center [1015, 43] width 10 height 11
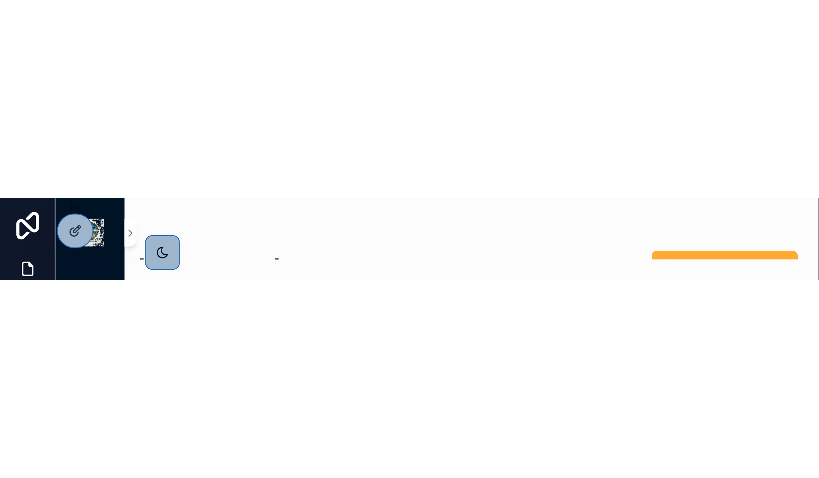
scroll to position [36, 0]
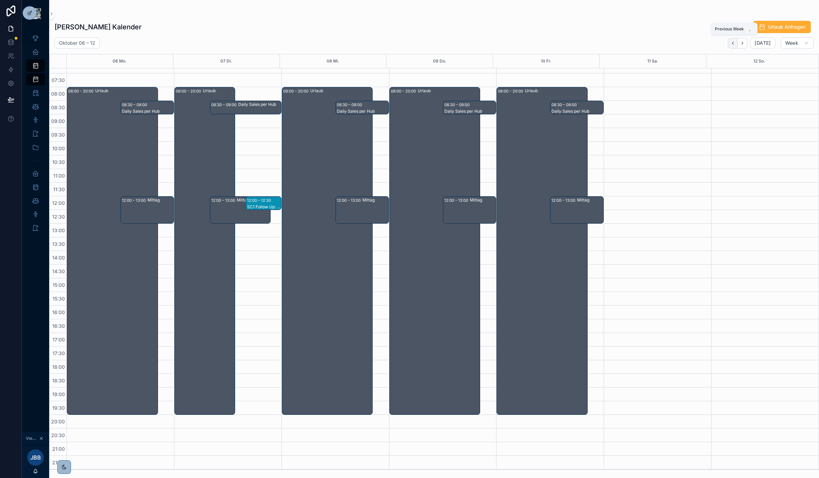
click at [735, 43] on icon "Back" at bounding box center [732, 43] width 5 height 5
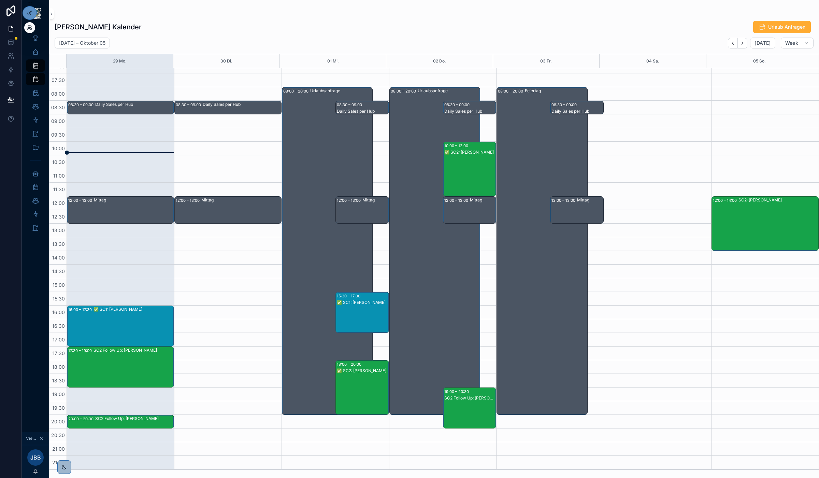
click at [30, 29] on icon at bounding box center [29, 27] width 5 height 5
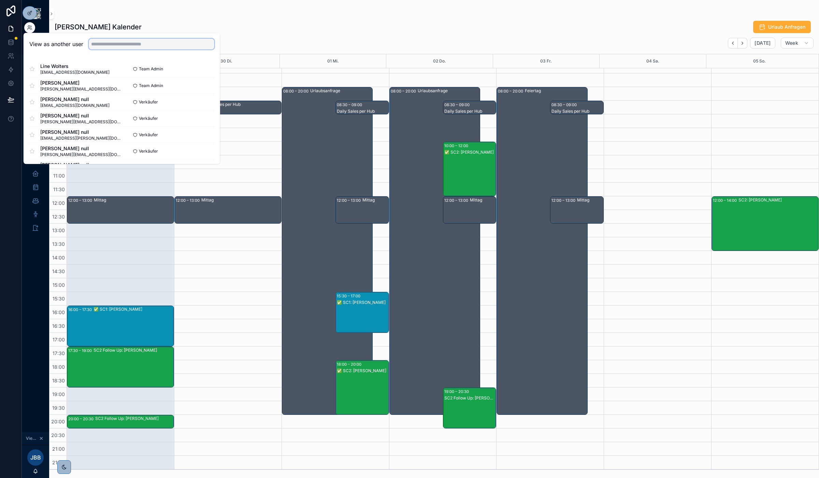
click at [149, 43] on input "text" at bounding box center [152, 44] width 126 height 11
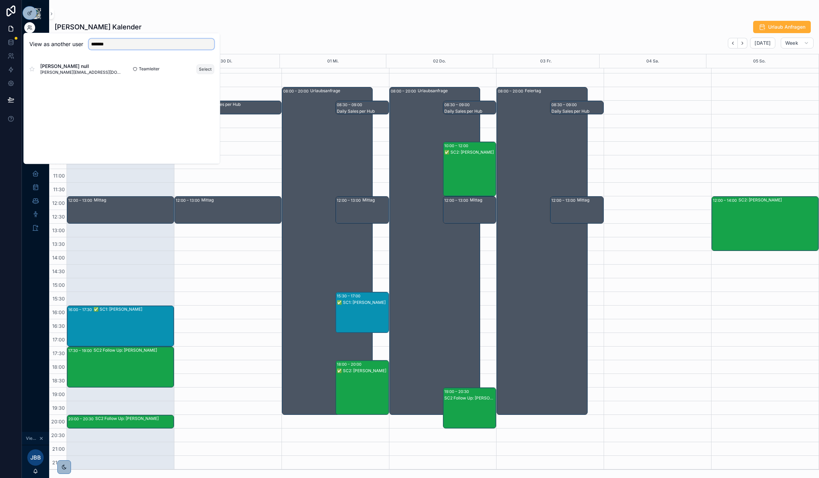
type input "*******"
click at [211, 67] on button "Select" at bounding box center [205, 69] width 18 height 10
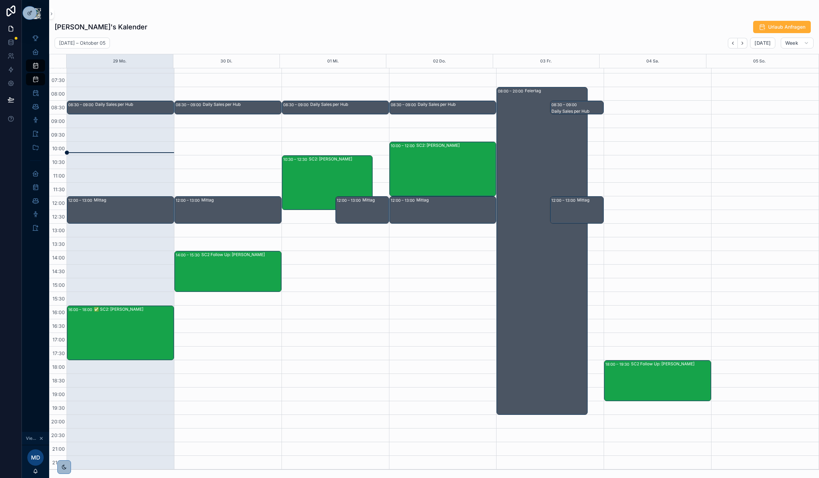
scroll to position [36, 0]
click at [741, 45] on icon "Next" at bounding box center [741, 43] width 5 height 5
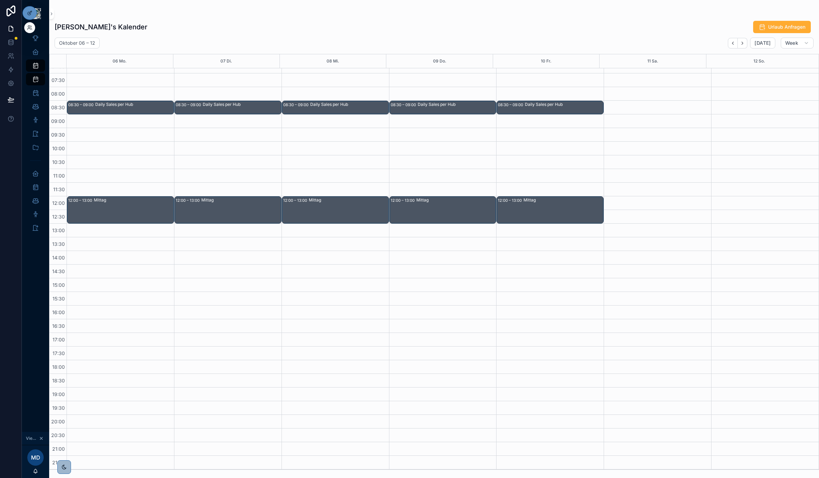
click at [31, 31] on div at bounding box center [29, 27] width 11 height 11
click at [26, 30] on div at bounding box center [29, 27] width 11 height 11
click at [32, 28] on icon at bounding box center [29, 27] width 5 height 5
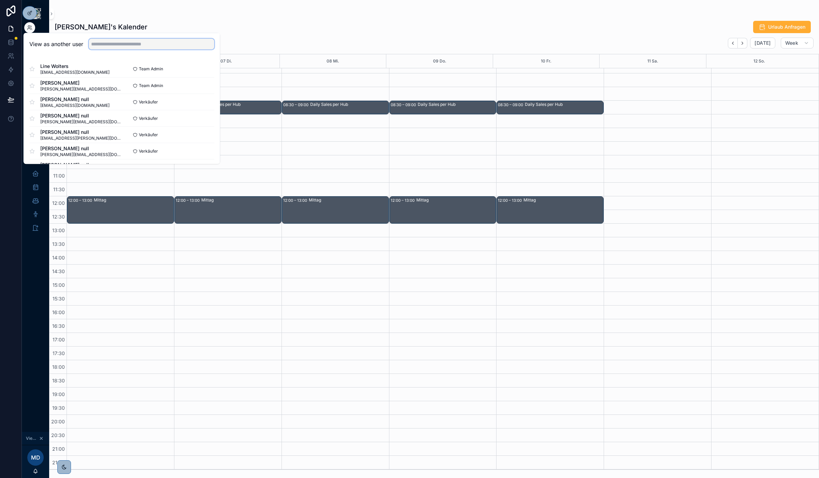
click at [109, 46] on input "text" at bounding box center [152, 44] width 126 height 11
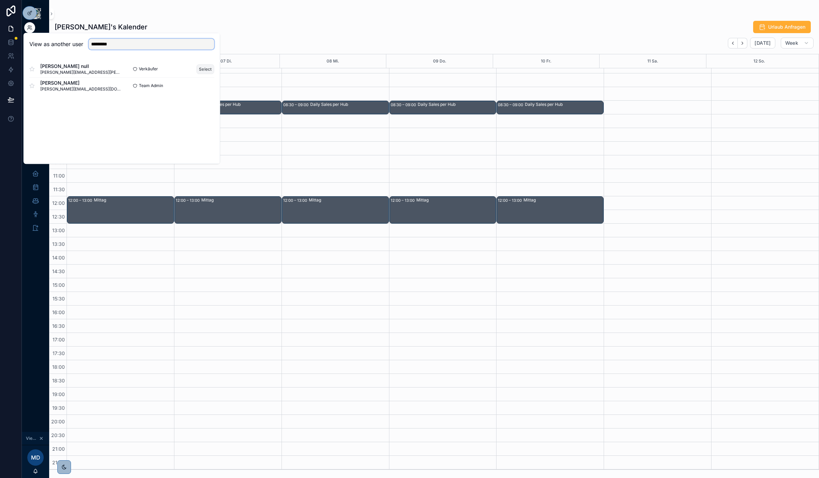
type input "*********"
click at [204, 68] on button "Select" at bounding box center [205, 69] width 18 height 10
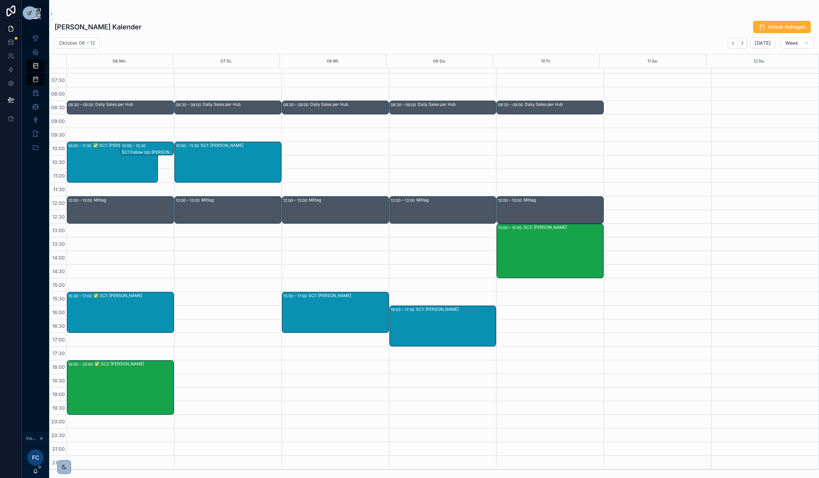
scroll to position [36, 0]
click at [732, 42] on icon "Back" at bounding box center [732, 43] width 5 height 5
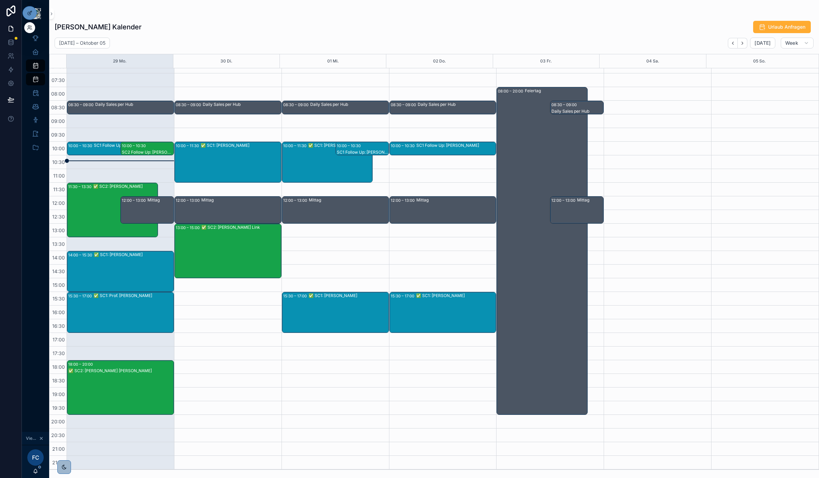
click at [26, 30] on div at bounding box center [29, 27] width 11 height 11
drag, startPoint x: 30, startPoint y: 26, endPoint x: 112, endPoint y: 29, distance: 82.3
click at [0, 0] on icon at bounding box center [0, 0] width 0 height 0
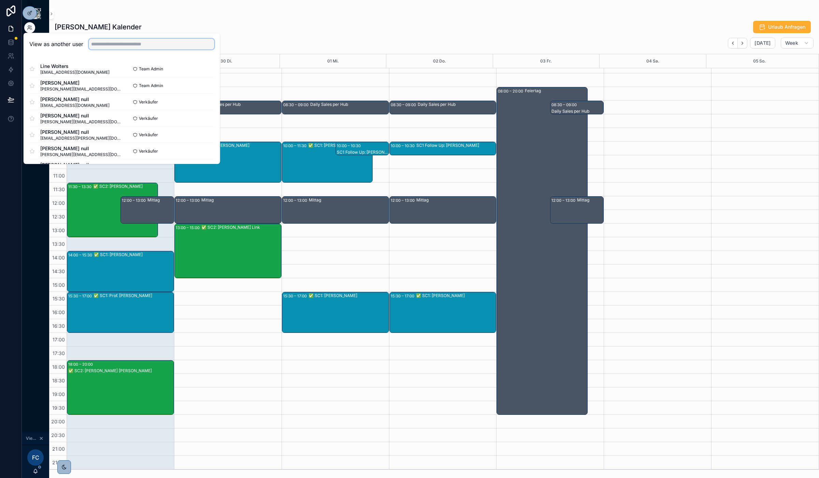
click at [141, 46] on input "text" at bounding box center [152, 44] width 126 height 11
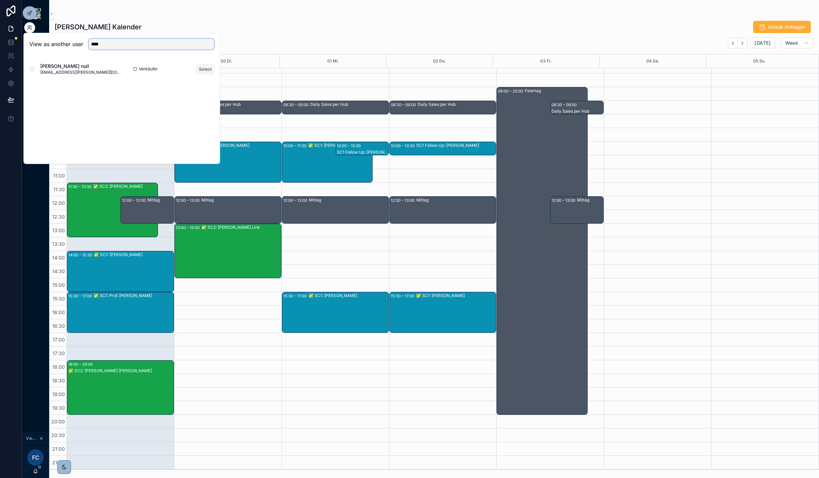
type input "****"
click at [205, 67] on button "Select" at bounding box center [205, 69] width 18 height 10
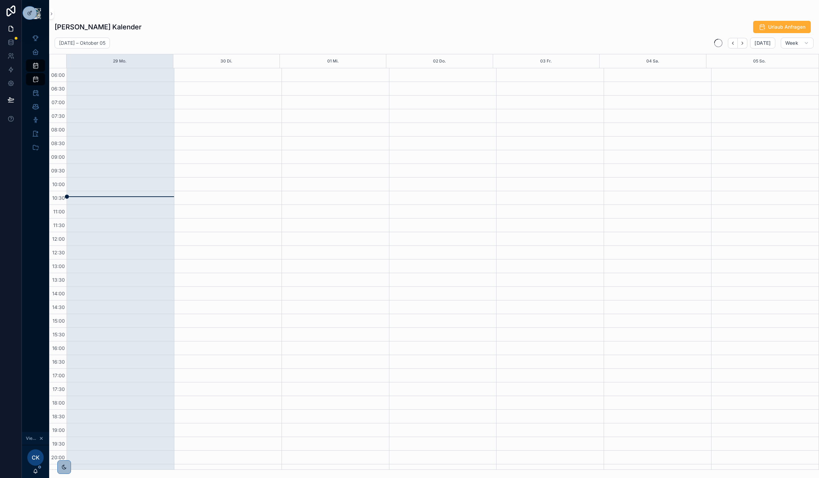
scroll to position [36, 0]
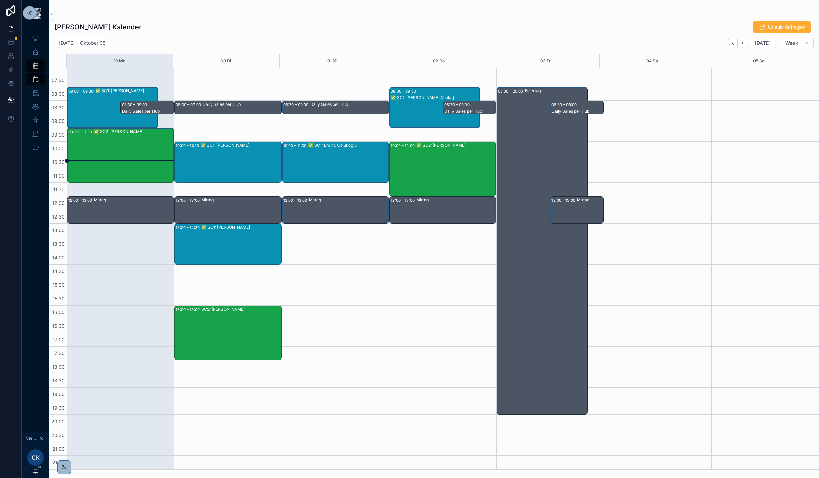
click at [135, 142] on div "✅ SC2: Daniel Dehnert" at bounding box center [133, 155] width 79 height 53
click at [30, 26] on icon at bounding box center [29, 27] width 5 height 5
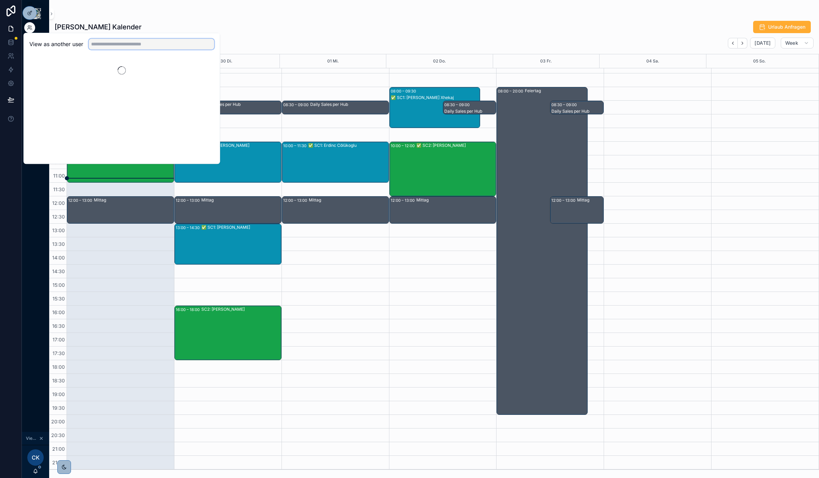
click at [164, 45] on input "text" at bounding box center [152, 44] width 126 height 11
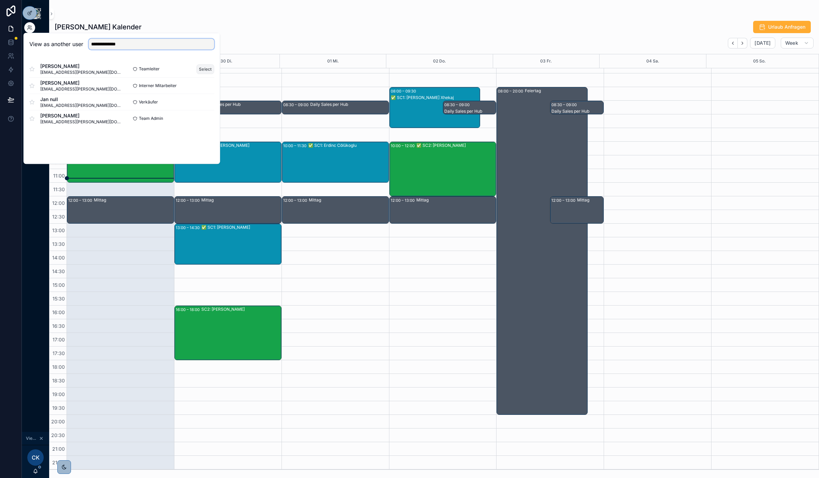
type input "**********"
click at [202, 69] on button "Select" at bounding box center [205, 69] width 18 height 10
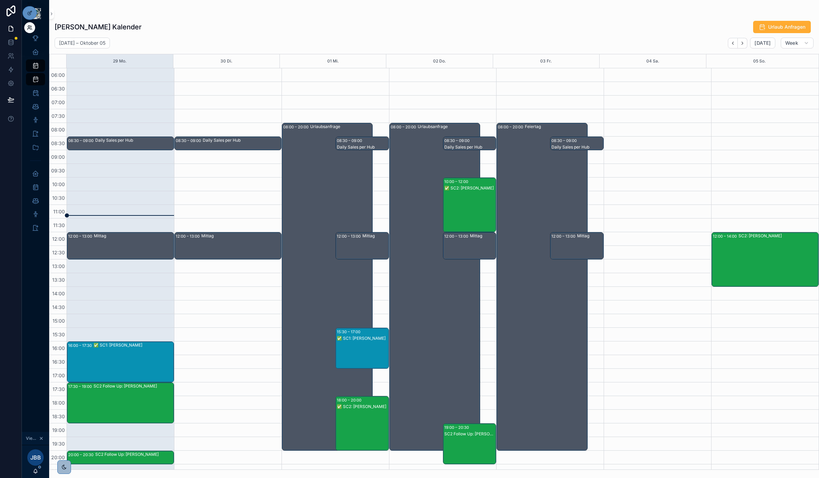
click at [29, 28] on icon at bounding box center [29, 28] width 3 height 1
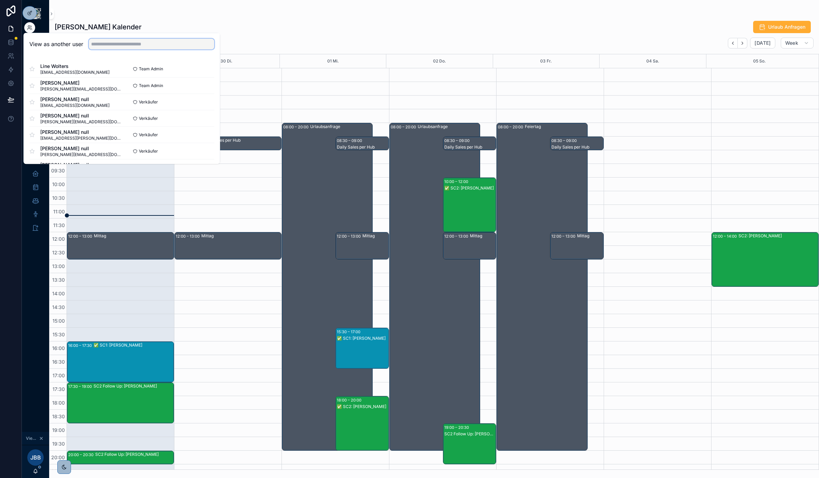
click at [120, 43] on input "text" at bounding box center [152, 44] width 126 height 11
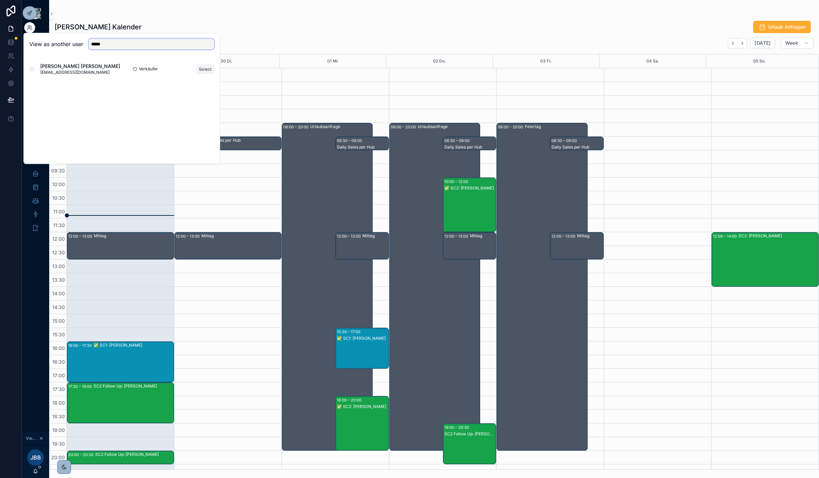
type input "*****"
click at [205, 70] on button "Select" at bounding box center [205, 69] width 18 height 10
